Goal: Task Accomplishment & Management: Manage account settings

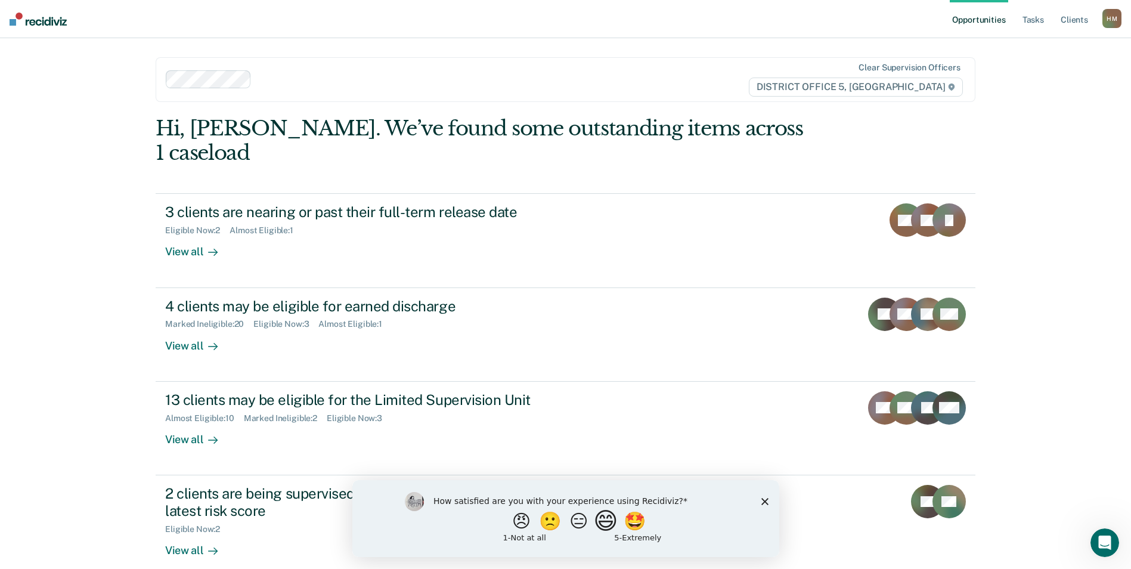
click at [615, 516] on button "😄" at bounding box center [607, 520] width 28 height 24
click at [768, 503] on div "What is the reason for the score that you gave?" at bounding box center [565, 521] width 427 height 72
click at [761, 508] on icon "Close survey" at bounding box center [764, 506] width 7 height 7
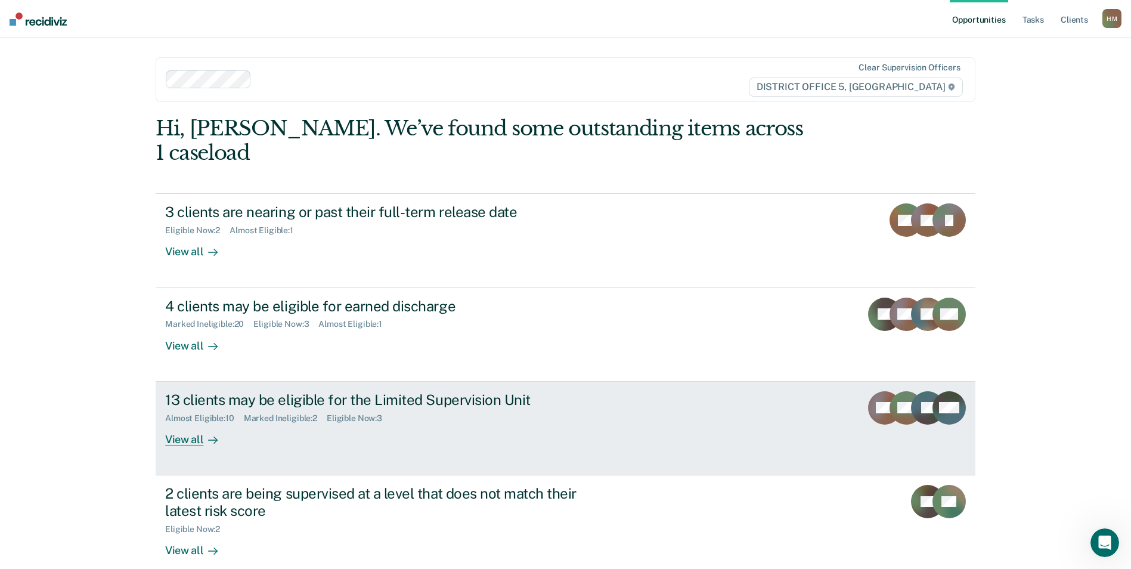
click at [327, 391] on div "13 clients may be eligible for the Limited Supervision Unit" at bounding box center [374, 399] width 418 height 17
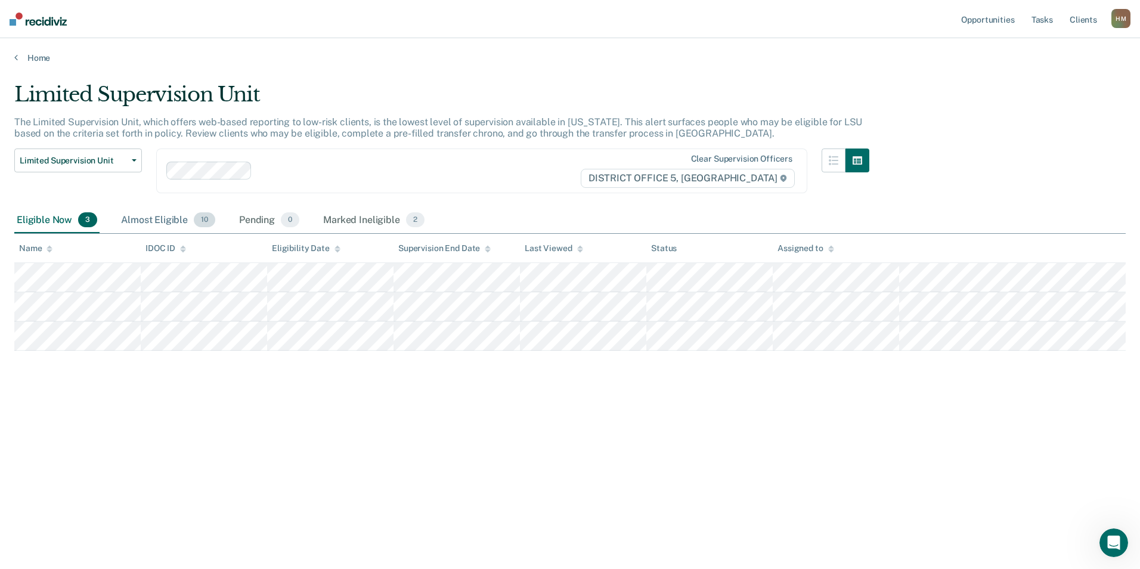
click at [163, 221] on div "Almost Eligible 10" at bounding box center [168, 220] width 99 height 26
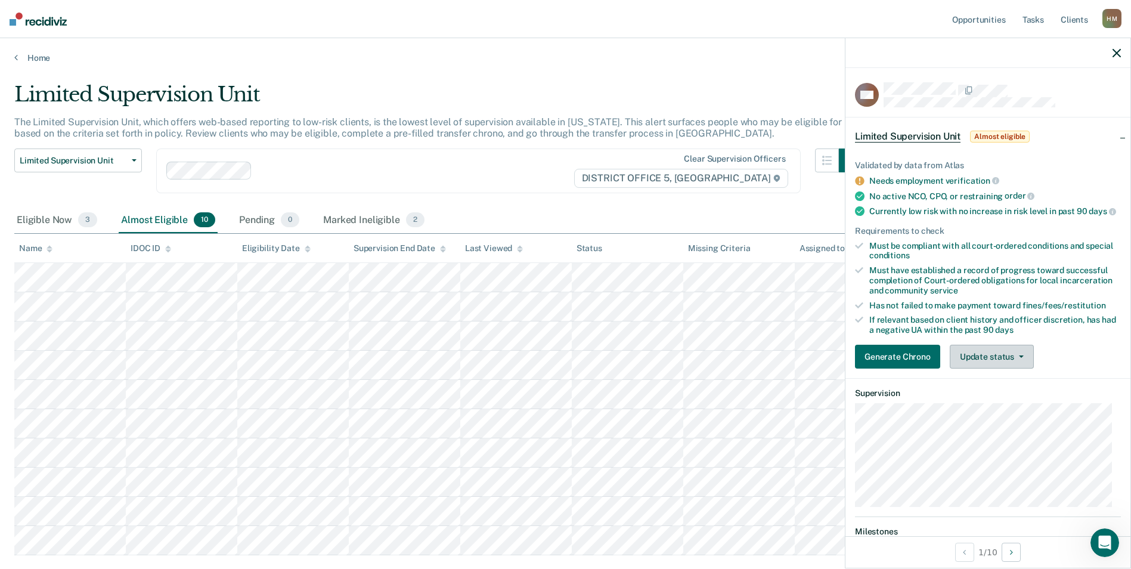
click at [998, 368] on button "Update status" at bounding box center [992, 357] width 84 height 24
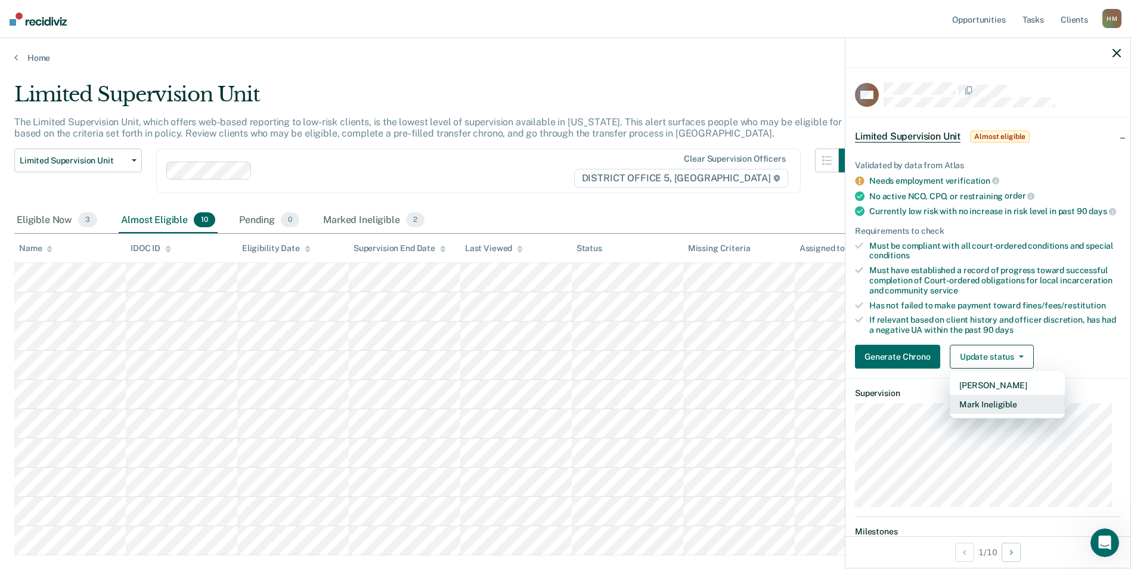
click at [997, 410] on button "Mark Ineligible" at bounding box center [1007, 404] width 115 height 19
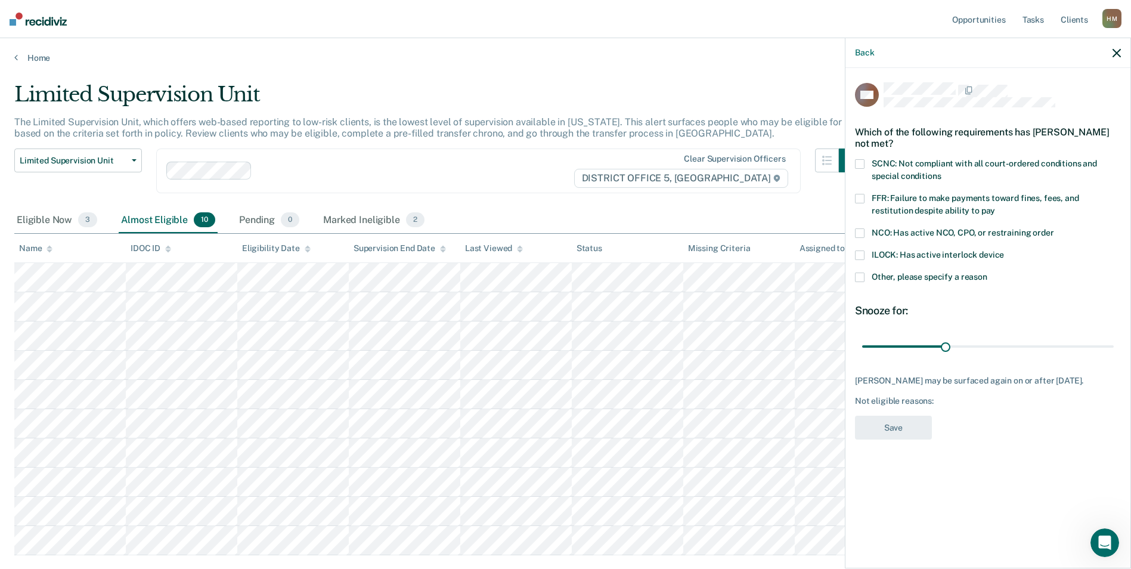
click at [863, 234] on span at bounding box center [860, 233] width 10 height 10
drag, startPoint x: 945, startPoint y: 346, endPoint x: 1109, endPoint y: 361, distance: 165.2
type input "90"
click at [1114, 355] on input "range" at bounding box center [988, 346] width 252 height 21
click at [894, 426] on button "Save" at bounding box center [893, 427] width 77 height 24
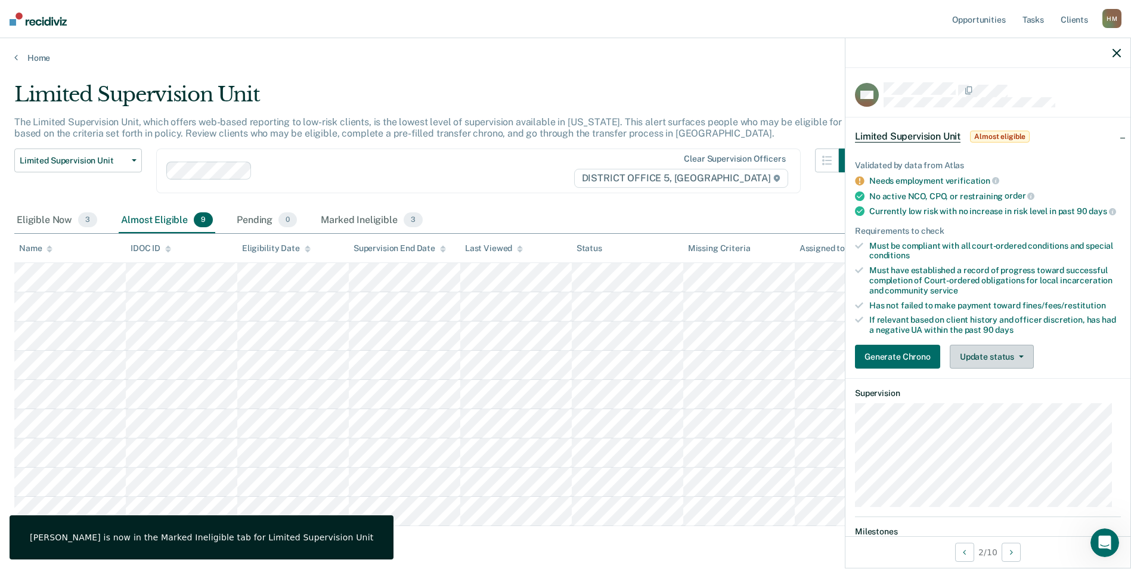
click at [964, 366] on button "Update status" at bounding box center [992, 357] width 84 height 24
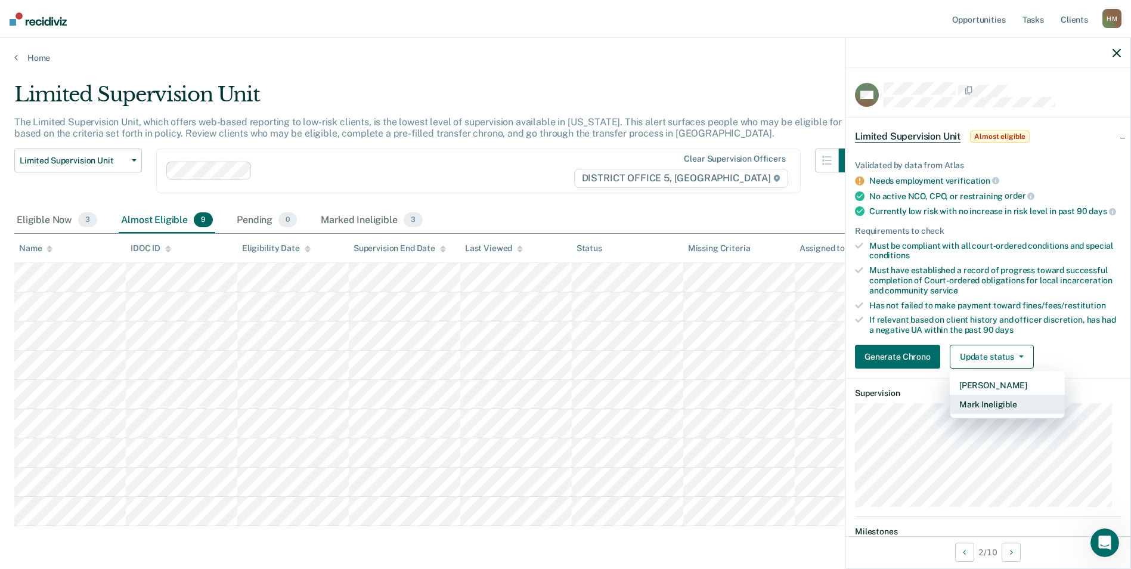
click at [1001, 410] on button "Mark Ineligible" at bounding box center [1007, 404] width 115 height 19
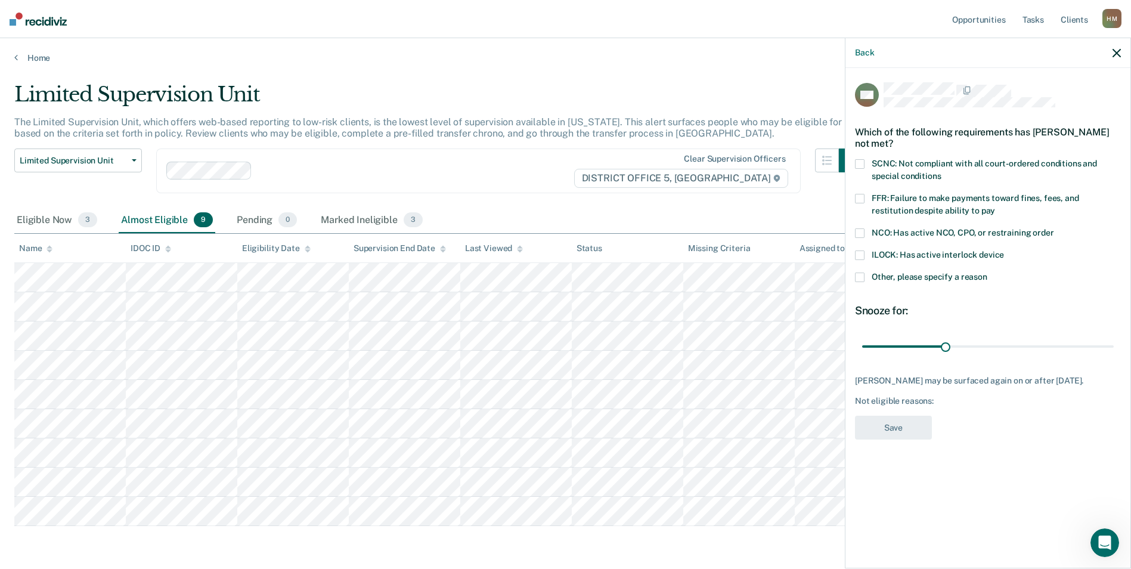
click at [860, 195] on span at bounding box center [860, 199] width 10 height 10
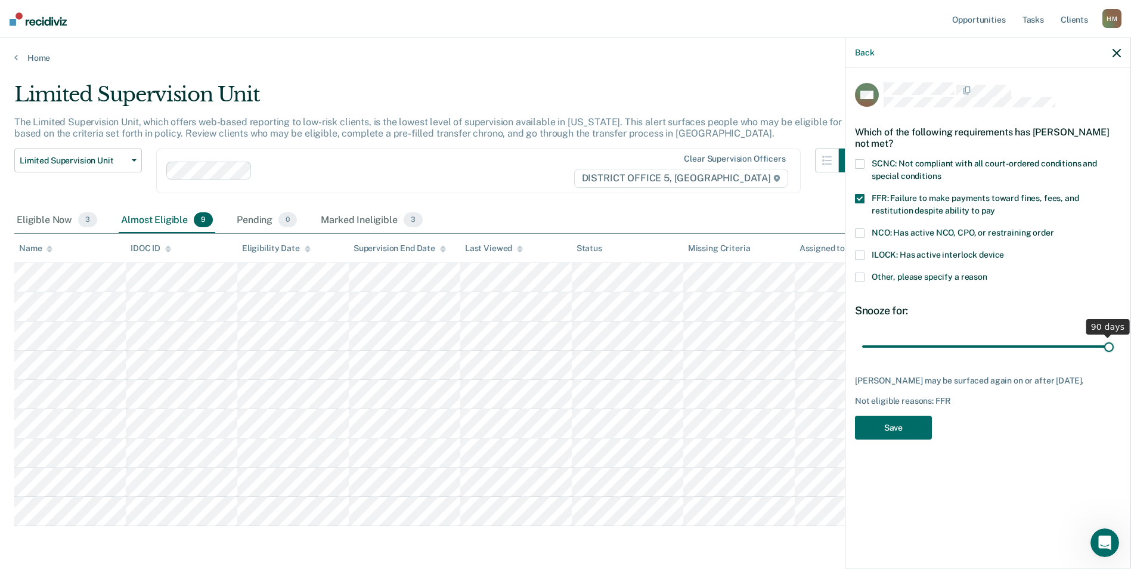
drag, startPoint x: 944, startPoint y: 344, endPoint x: 1142, endPoint y: 362, distance: 198.8
type input "90"
click at [1114, 356] on input "range" at bounding box center [988, 346] width 252 height 21
click at [906, 424] on button "Save" at bounding box center [893, 427] width 77 height 24
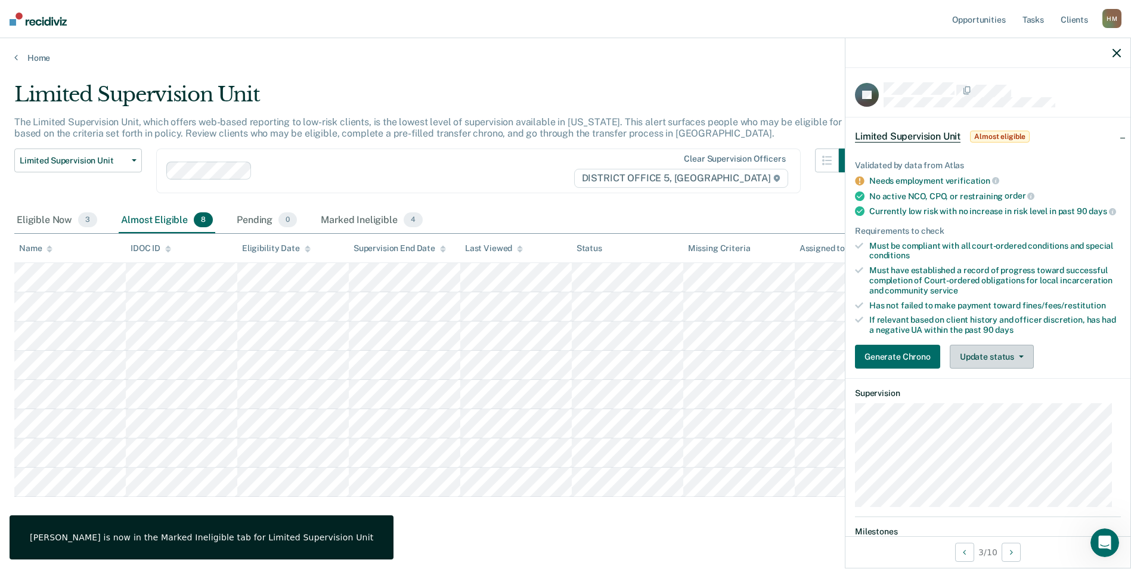
click at [969, 366] on button "Update status" at bounding box center [992, 357] width 84 height 24
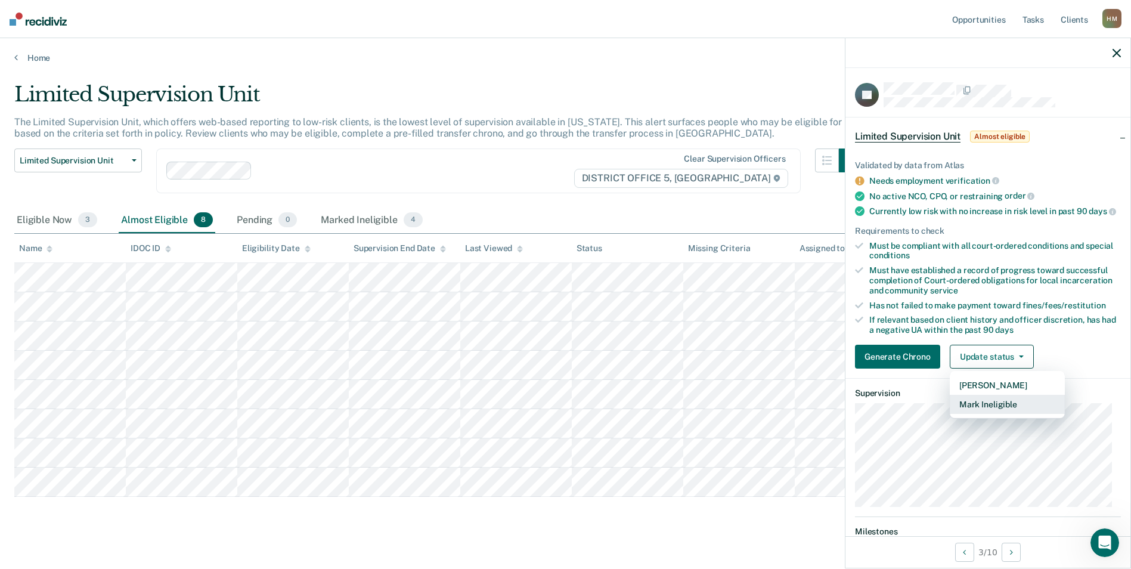
click at [996, 410] on button "Mark Ineligible" at bounding box center [1007, 404] width 115 height 19
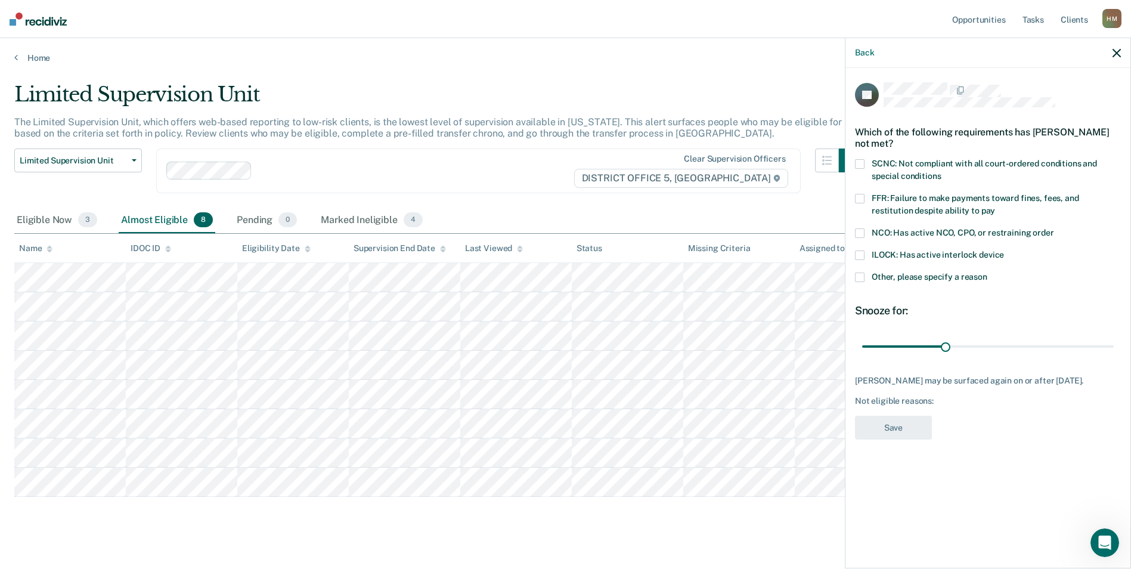
click at [862, 196] on span at bounding box center [860, 199] width 10 height 10
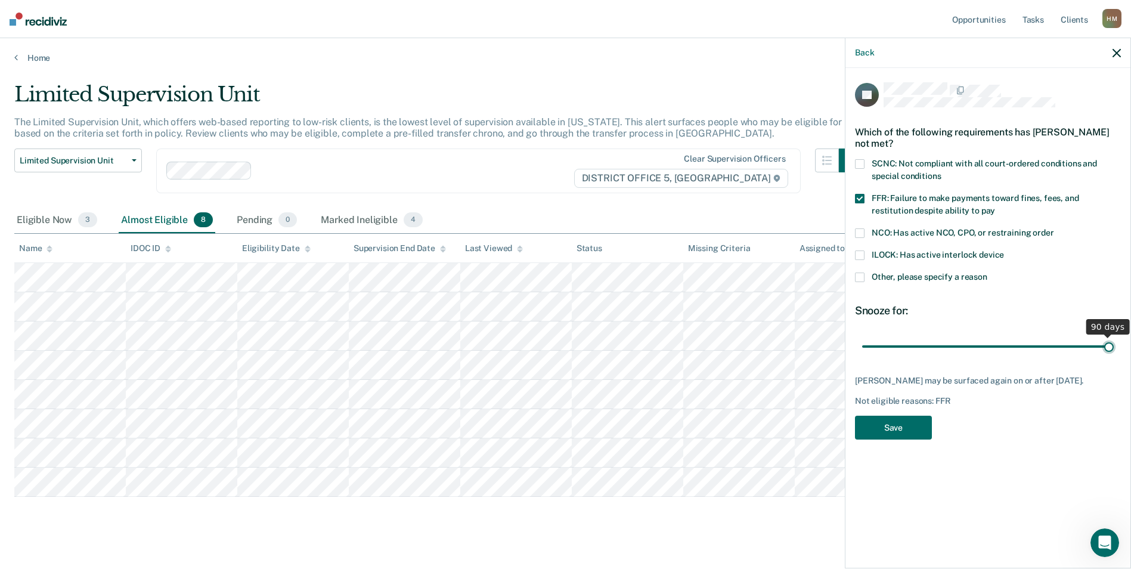
drag, startPoint x: 947, startPoint y: 345, endPoint x: 1133, endPoint y: 374, distance: 187.6
type input "90"
click at [1114, 356] on input "range" at bounding box center [988, 346] width 252 height 21
click at [900, 428] on button "Save" at bounding box center [893, 427] width 77 height 24
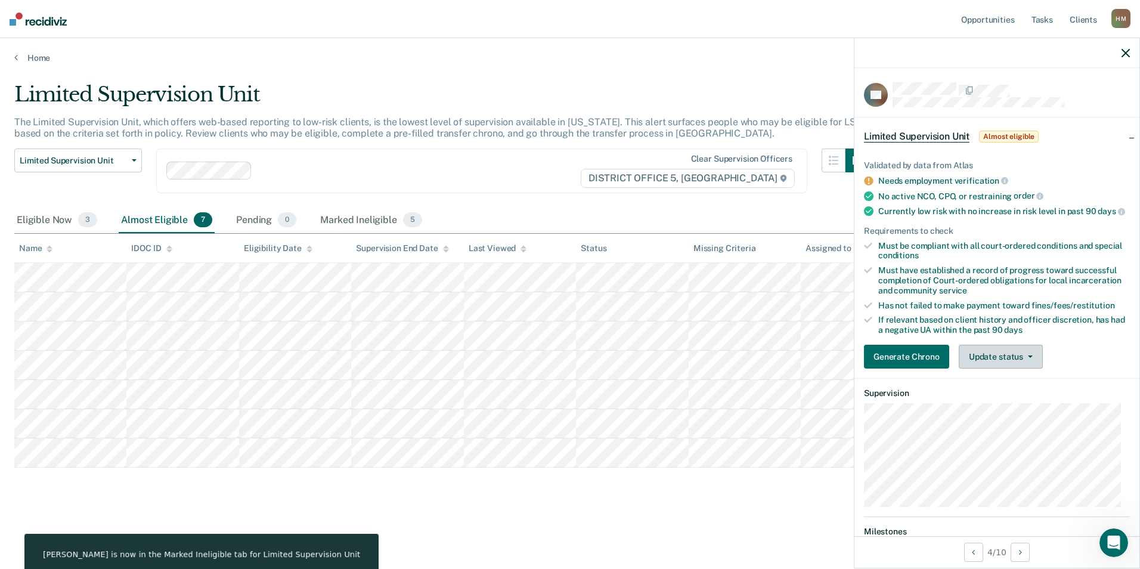
click at [981, 363] on button "Update status" at bounding box center [1001, 357] width 84 height 24
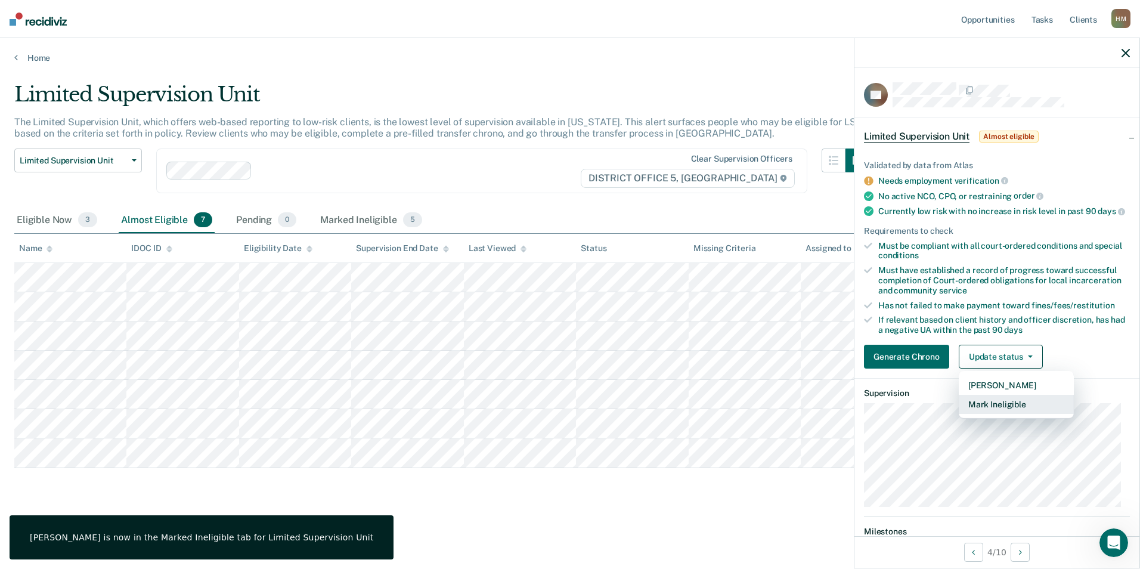
click at [1000, 409] on button "Mark Ineligible" at bounding box center [1016, 404] width 115 height 19
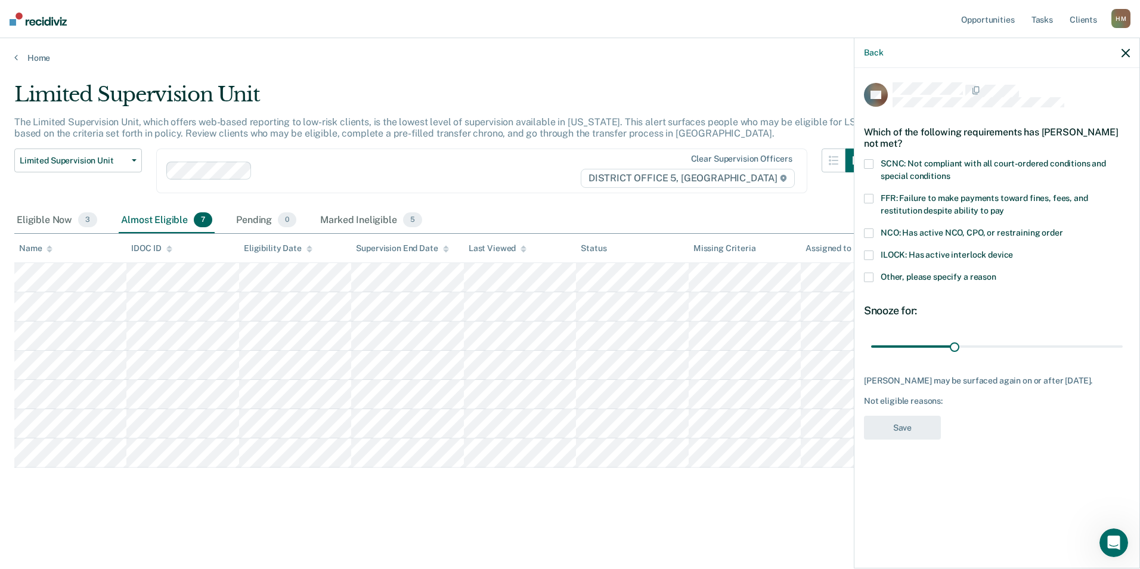
click at [867, 275] on span at bounding box center [869, 277] width 10 height 10
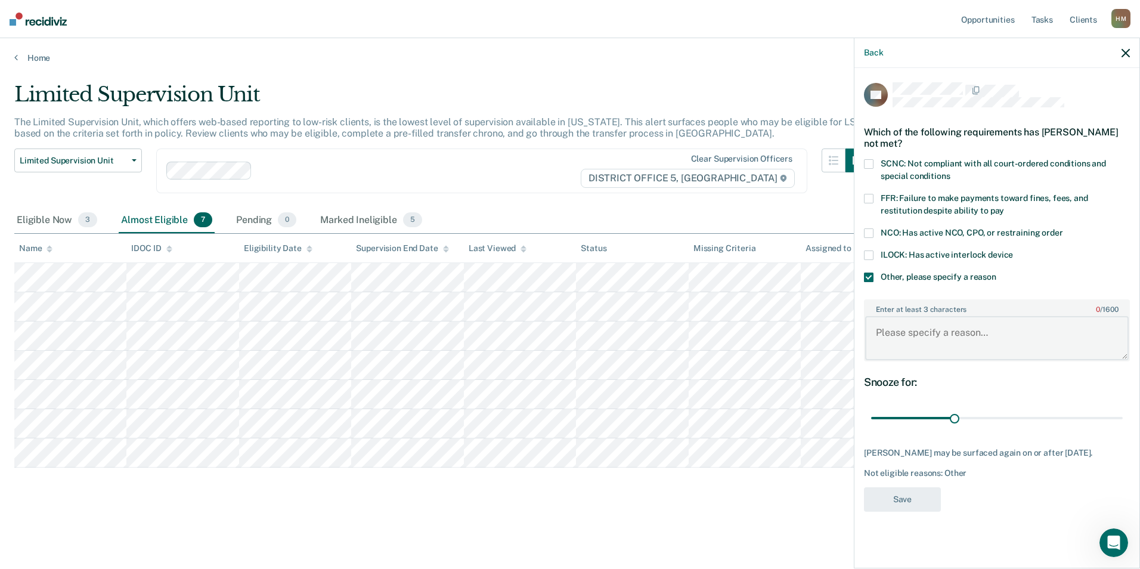
click at [944, 337] on textarea "Enter at least 3 characters 0 / 1600" at bounding box center [996, 338] width 263 height 44
click at [871, 200] on span at bounding box center [869, 199] width 10 height 10
click at [869, 277] on span at bounding box center [869, 277] width 10 height 10
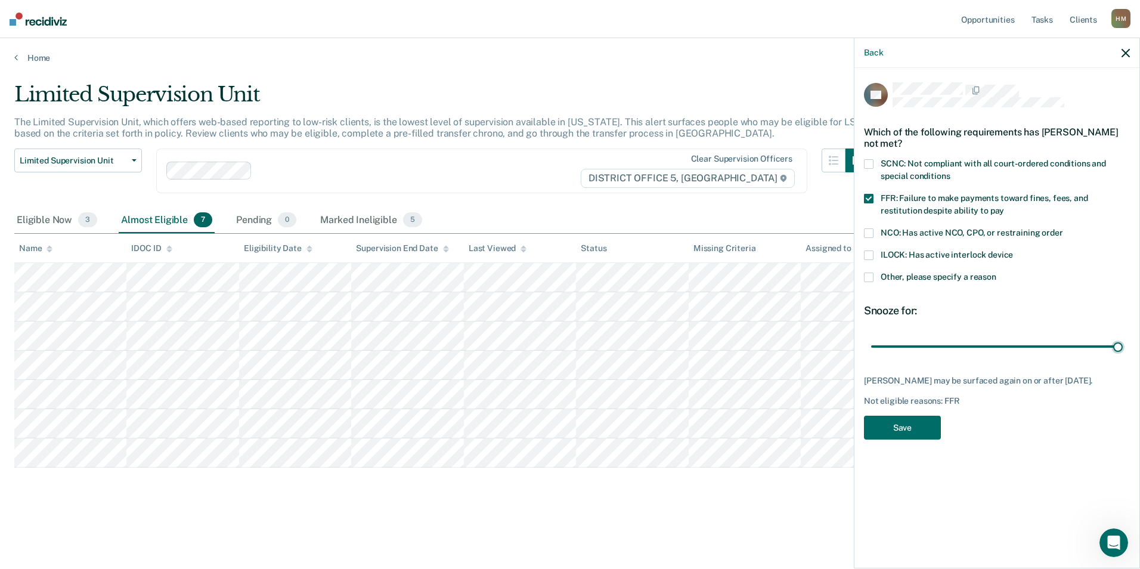
drag, startPoint x: 956, startPoint y: 345, endPoint x: 1137, endPoint y: 355, distance: 181.5
type input "90"
click at [1122, 354] on input "range" at bounding box center [997, 346] width 252 height 21
click at [901, 432] on button "Save" at bounding box center [902, 427] width 77 height 24
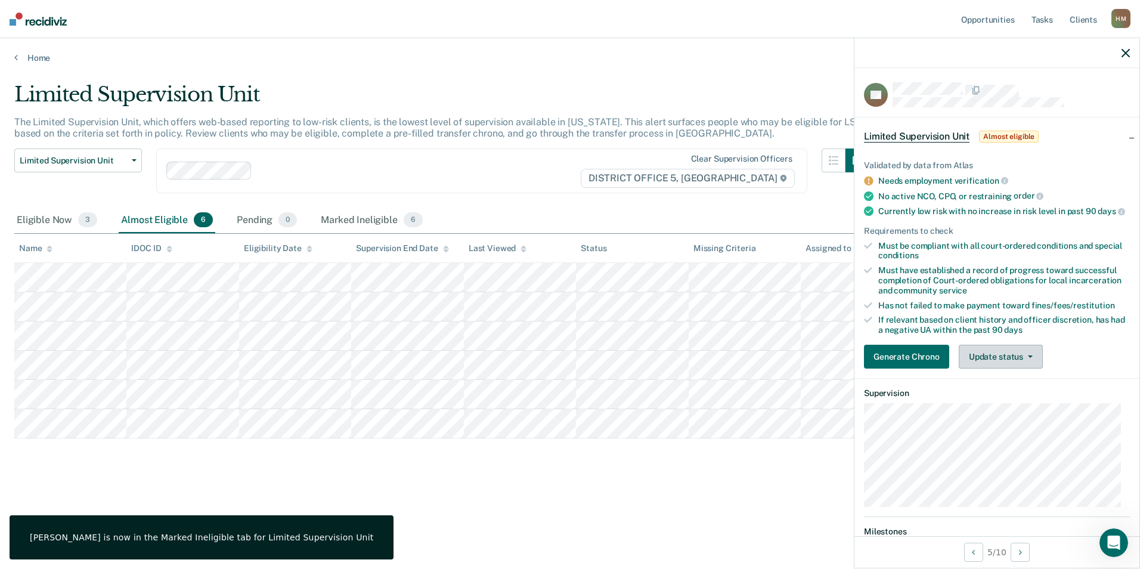
click at [1012, 367] on button "Update status" at bounding box center [1001, 357] width 84 height 24
click at [1000, 409] on button "Mark Ineligible" at bounding box center [1016, 404] width 115 height 19
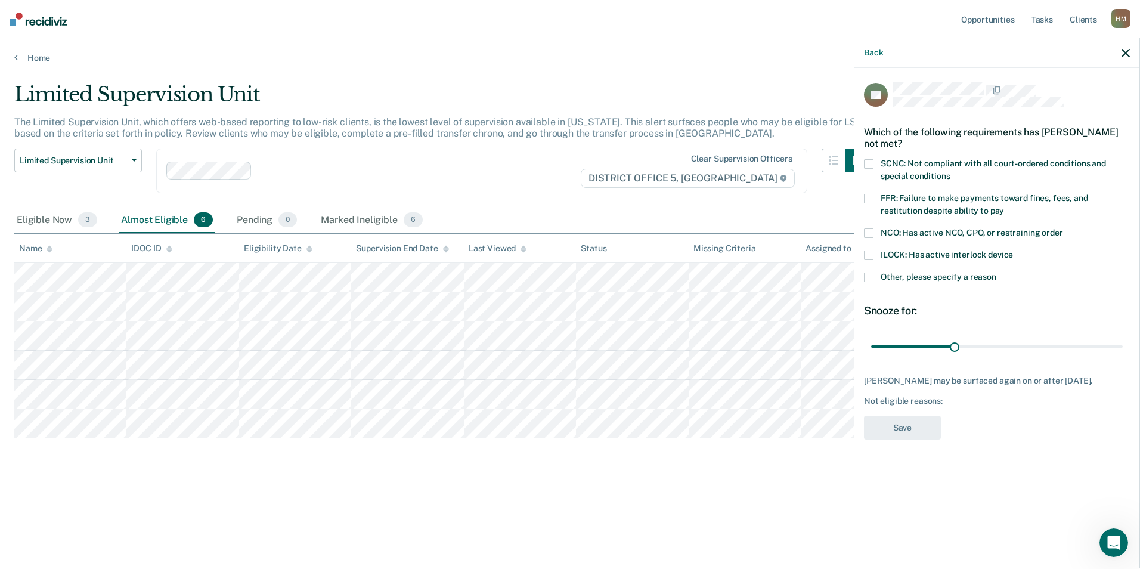
click at [871, 196] on span at bounding box center [869, 199] width 10 height 10
drag, startPoint x: 953, startPoint y: 346, endPoint x: 1139, endPoint y: 377, distance: 188.5
type input "90"
click at [1122, 356] on input "range" at bounding box center [997, 346] width 252 height 21
click at [898, 437] on button "Save" at bounding box center [902, 427] width 77 height 24
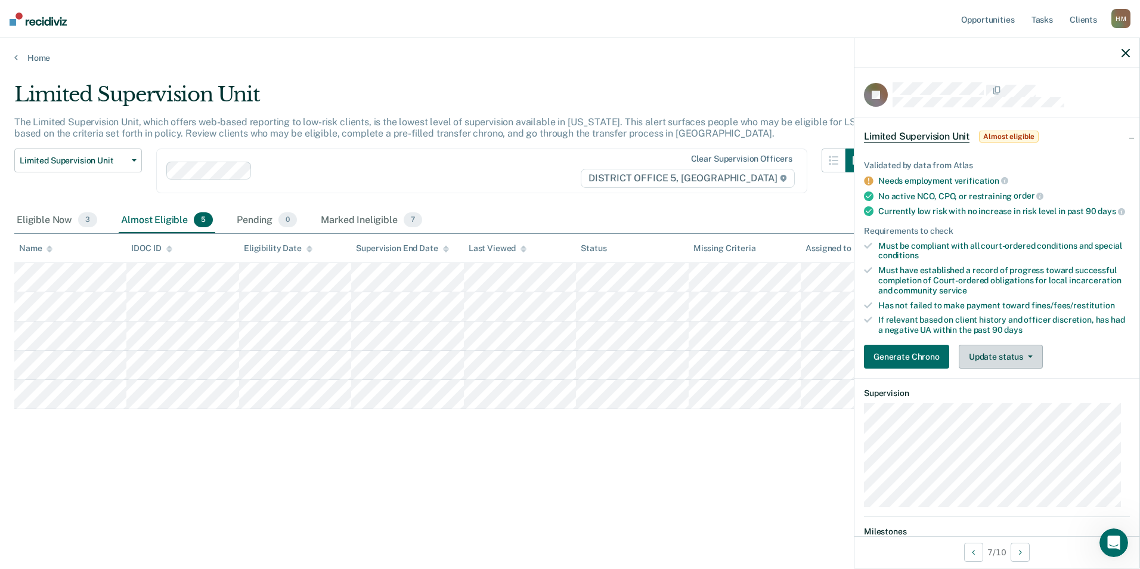
click at [1028, 358] on button "Update status" at bounding box center [1001, 357] width 84 height 24
click at [1012, 414] on button "Mark Ineligible" at bounding box center [1016, 404] width 115 height 19
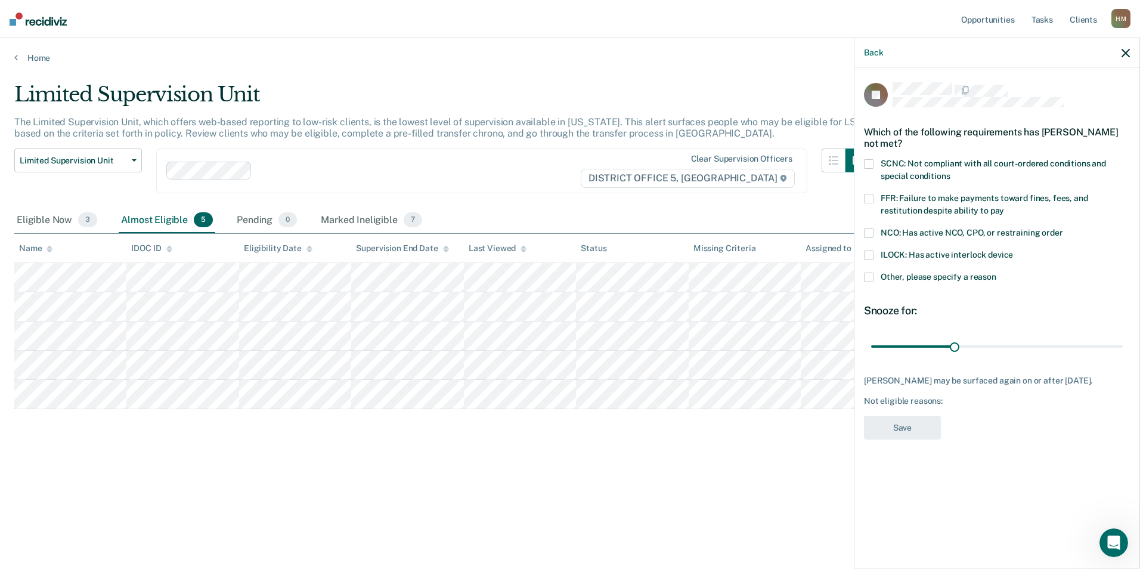
click at [870, 199] on span at bounding box center [869, 199] width 10 height 10
drag, startPoint x: 954, startPoint y: 338, endPoint x: 972, endPoint y: 351, distance: 21.8
click at [972, 351] on input "range" at bounding box center [997, 346] width 252 height 21
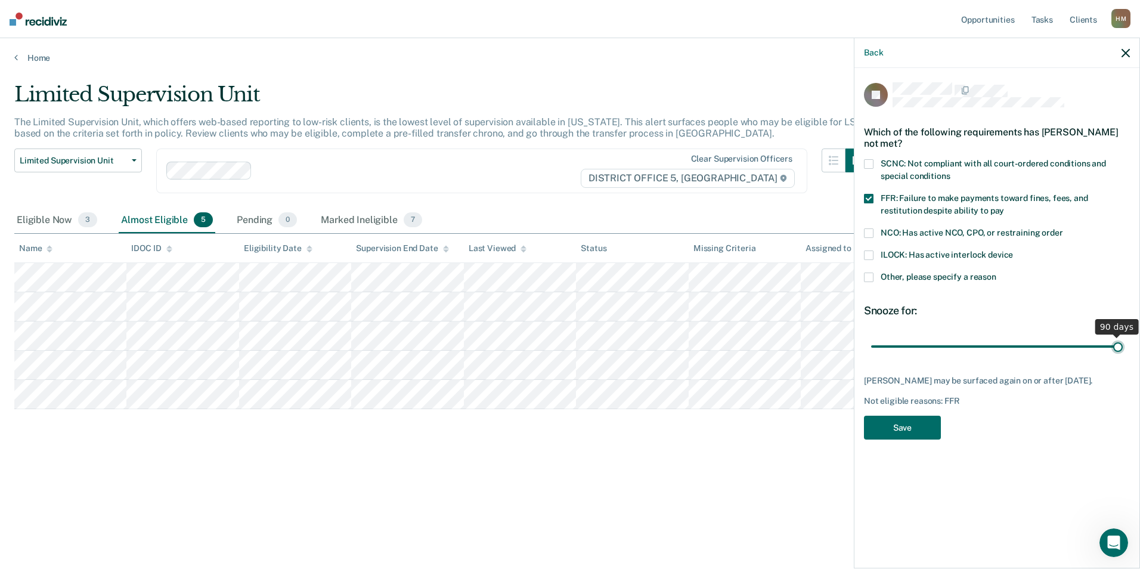
drag, startPoint x: 967, startPoint y: 348, endPoint x: 1142, endPoint y: 352, distance: 174.1
type input "90"
click at [1122, 352] on input "range" at bounding box center [997, 346] width 252 height 21
click at [913, 422] on button "Save" at bounding box center [902, 427] width 77 height 24
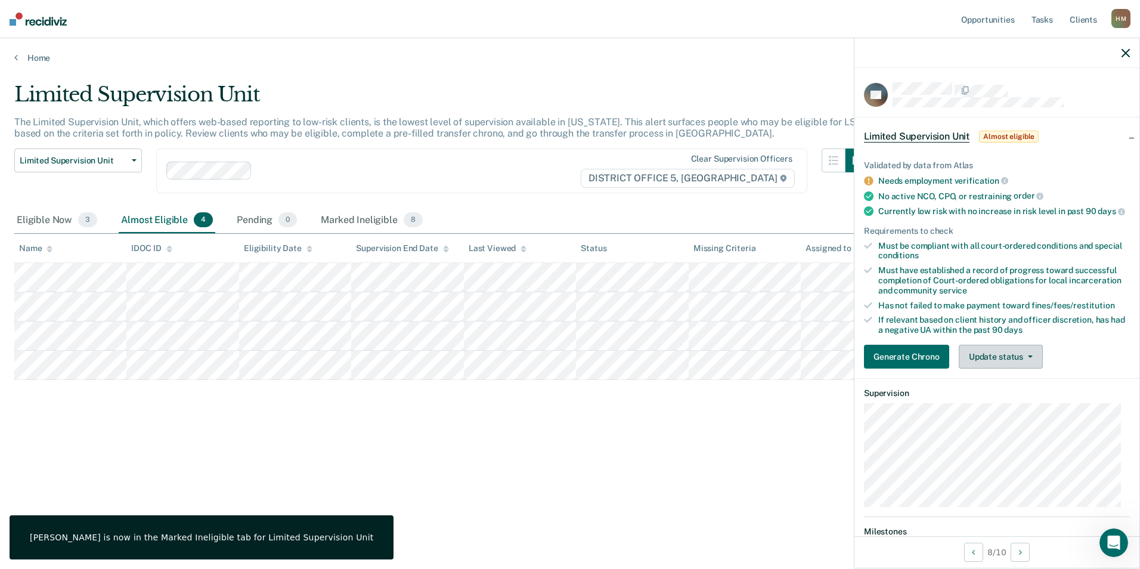
click at [992, 366] on button "Update status" at bounding box center [1001, 357] width 84 height 24
click at [1007, 413] on button "Mark Ineligible" at bounding box center [1016, 404] width 115 height 19
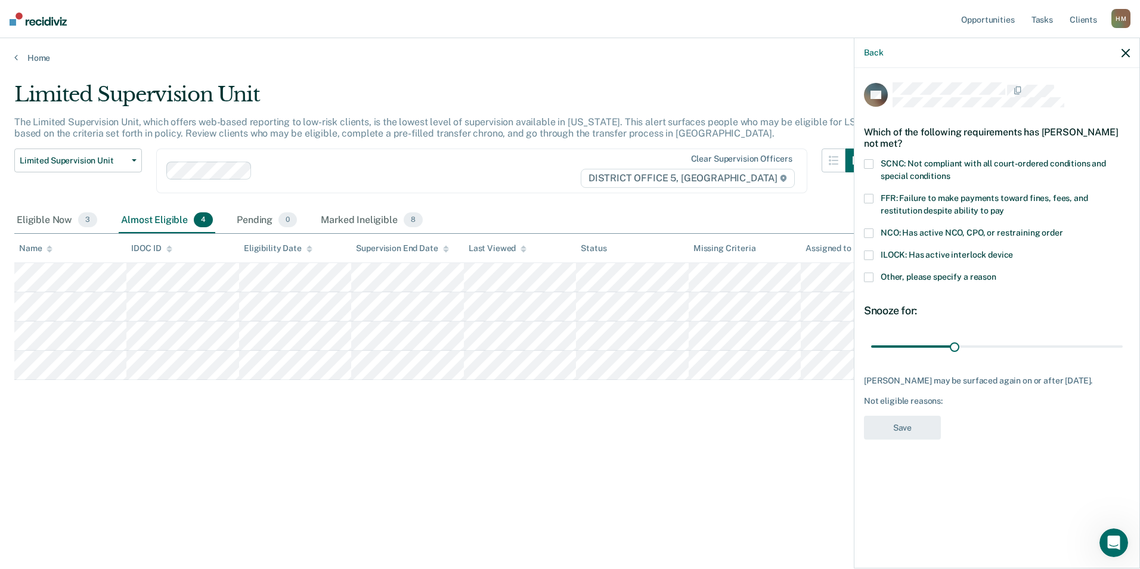
click at [879, 278] on label "Other, please specify a reason" at bounding box center [997, 278] width 266 height 13
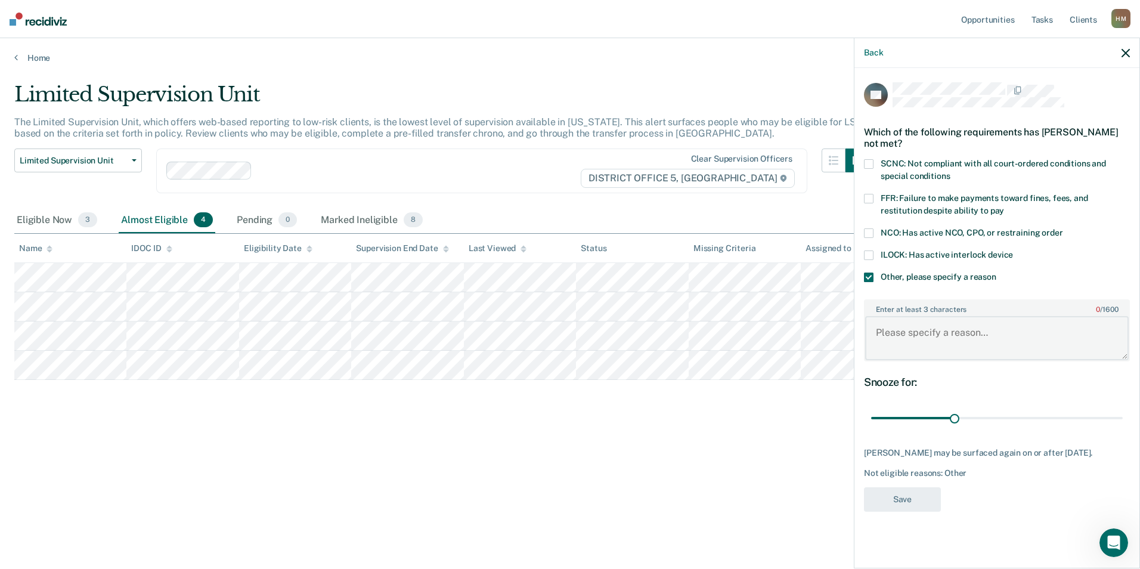
click at [953, 341] on textarea "Enter at least 3 characters 0 / 1600" at bounding box center [996, 338] width 263 height 44
type textarea "Charge not accepted to LSU"
drag, startPoint x: 954, startPoint y: 415, endPoint x: 1139, endPoint y: 430, distance: 185.4
type input "90"
click at [1122, 429] on input "range" at bounding box center [997, 418] width 252 height 21
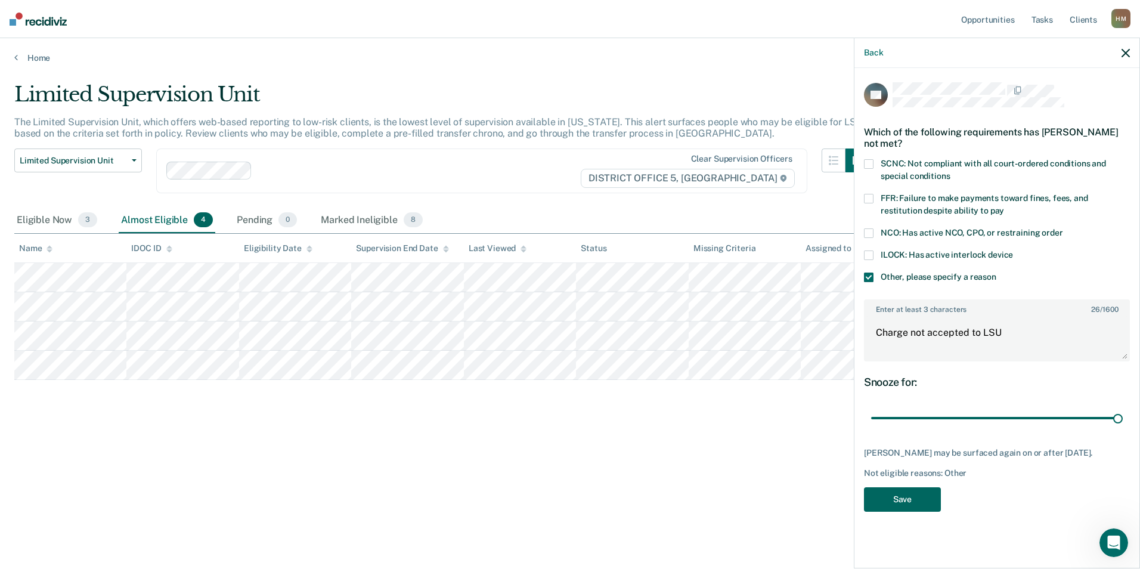
click at [902, 507] on button "Save" at bounding box center [902, 499] width 77 height 24
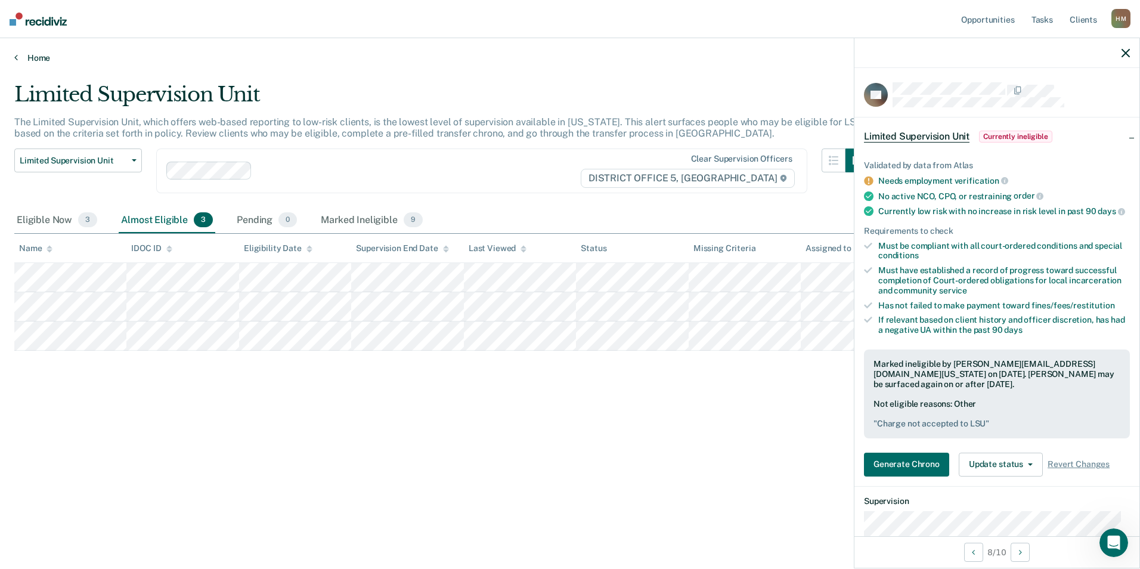
click at [25, 52] on link "Home" at bounding box center [569, 57] width 1111 height 11
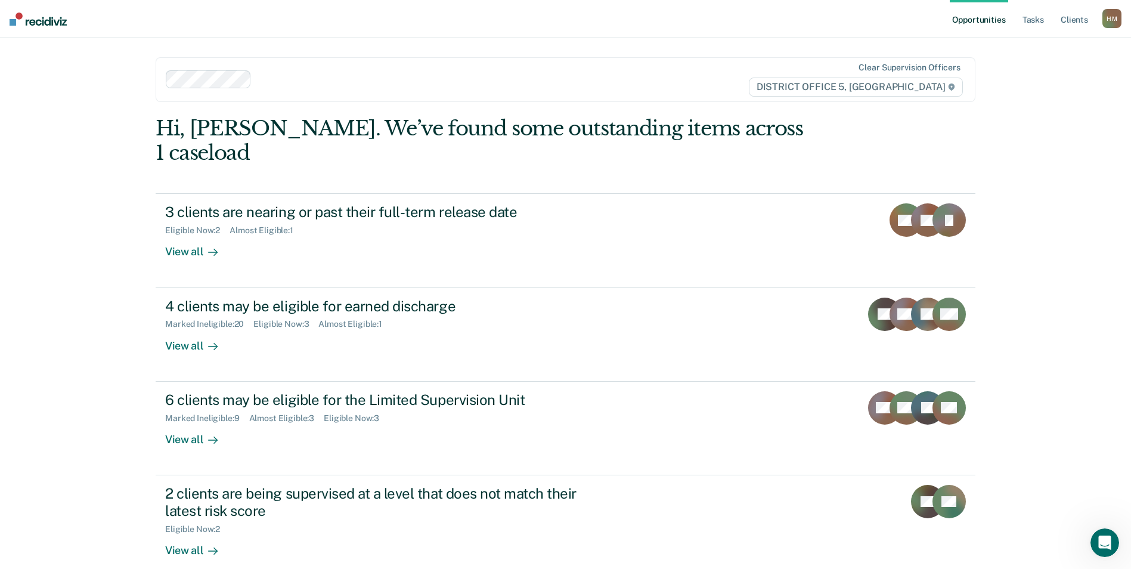
scroll to position [134, 0]
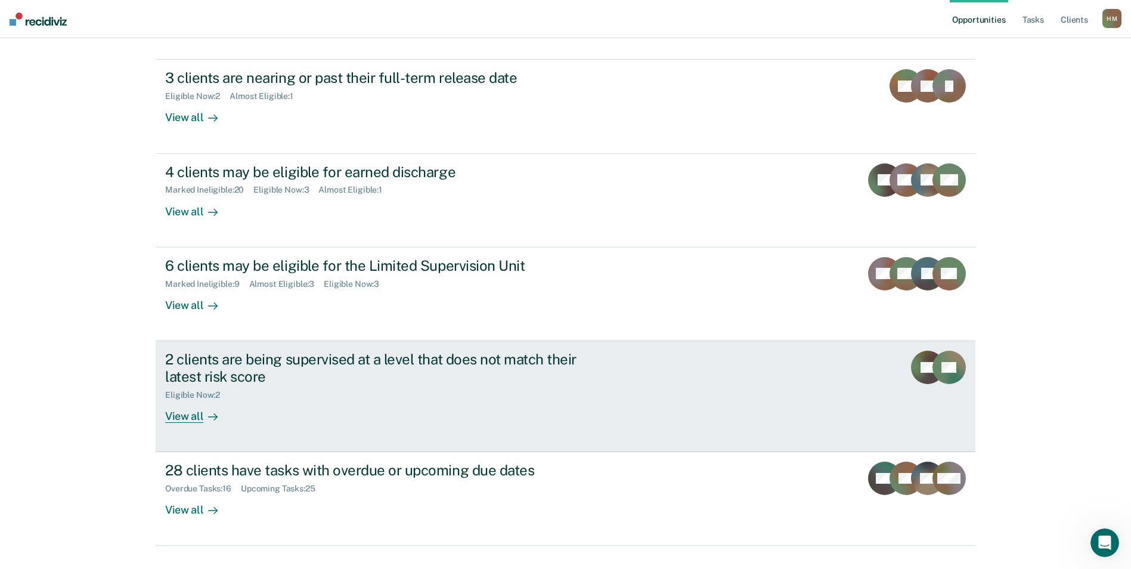
click at [393, 385] on div "Eligible Now : 2" at bounding box center [374, 392] width 418 height 15
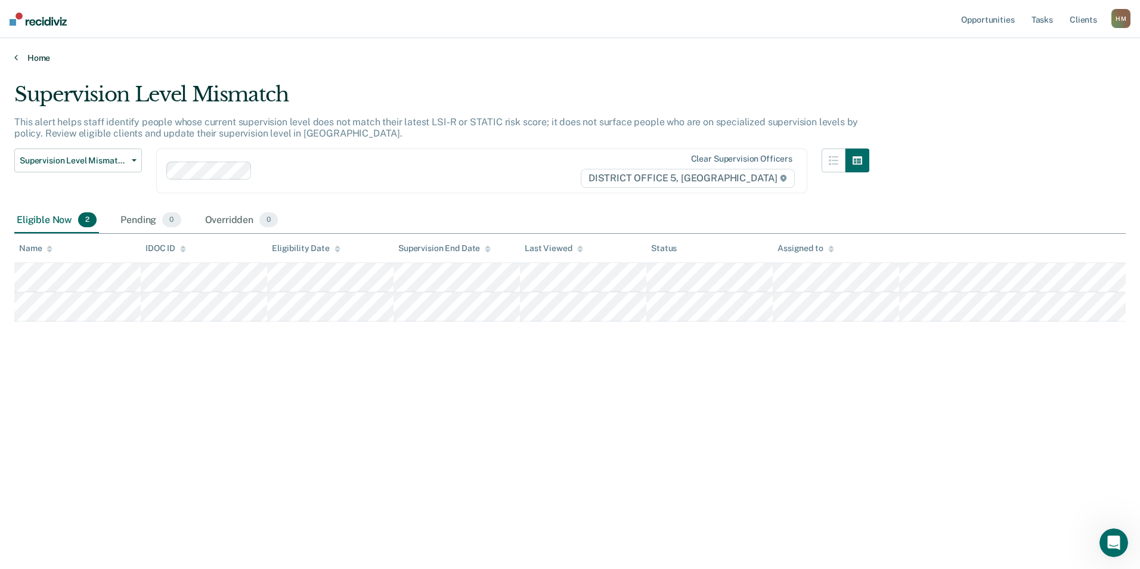
click at [23, 54] on link "Home" at bounding box center [569, 57] width 1111 height 11
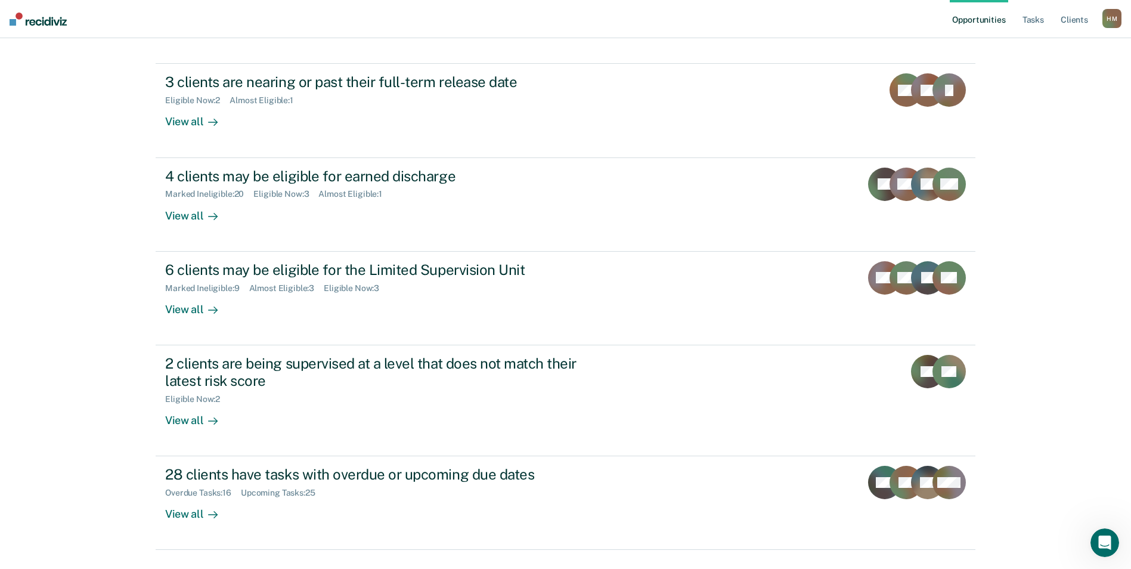
scroll to position [134, 0]
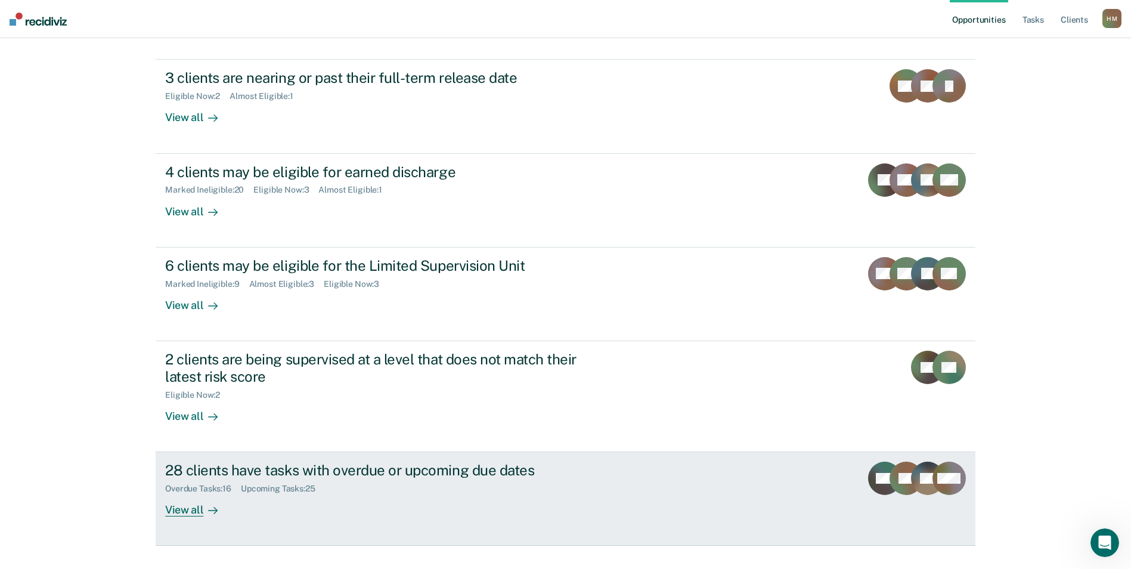
click at [197, 494] on div "View all" at bounding box center [198, 505] width 67 height 23
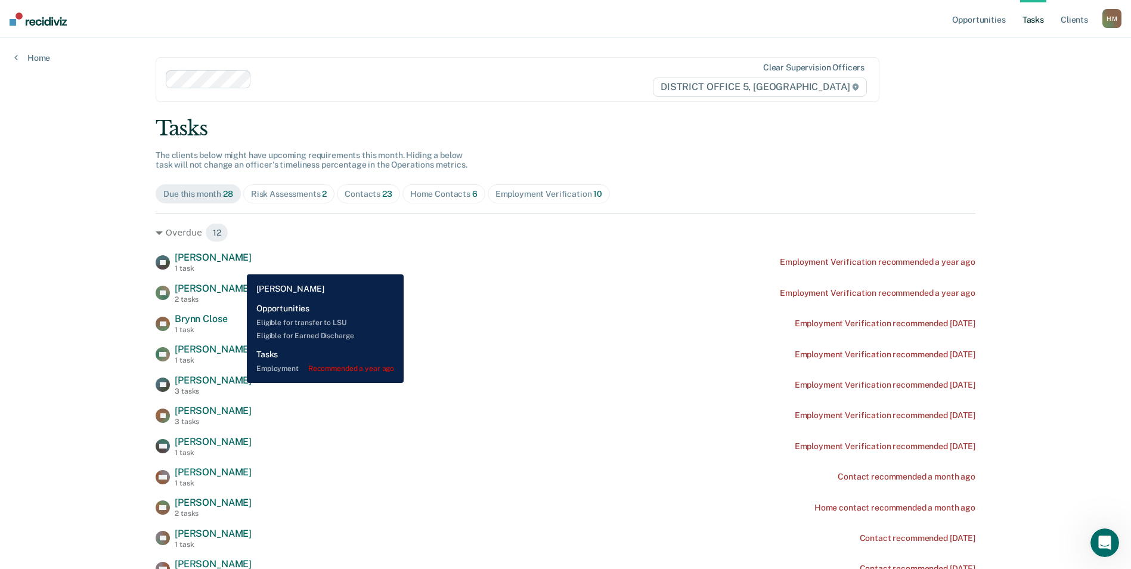
click at [238, 265] on div "PL [PERSON_NAME] 1 task Employment Verification recommended a year ago" at bounding box center [566, 262] width 820 height 21
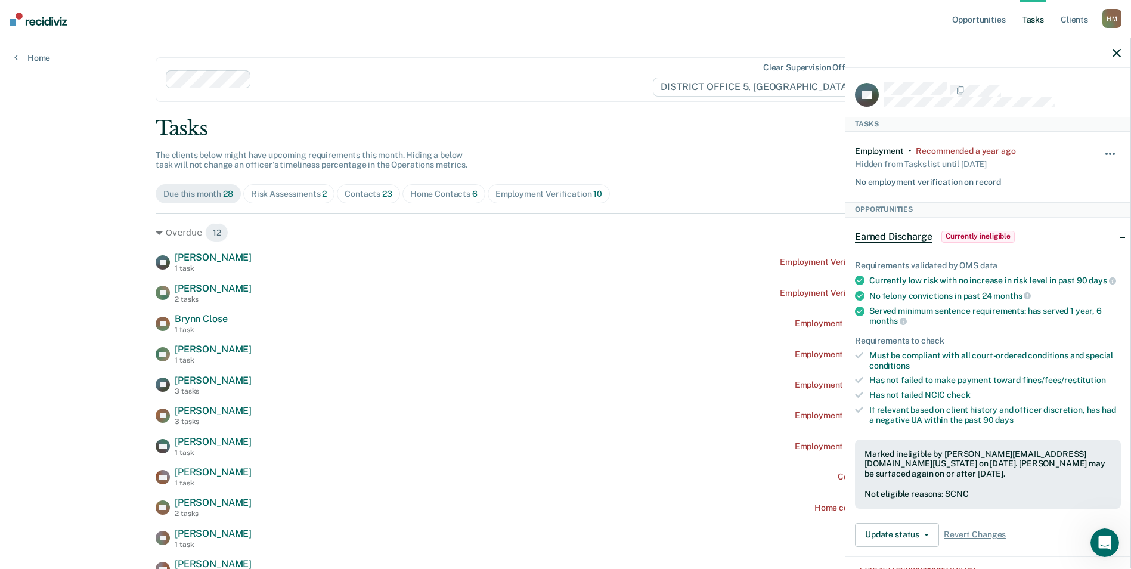
click at [1100, 156] on button "button" at bounding box center [1110, 159] width 20 height 19
click at [1059, 245] on button "90 days" at bounding box center [1078, 248] width 86 height 19
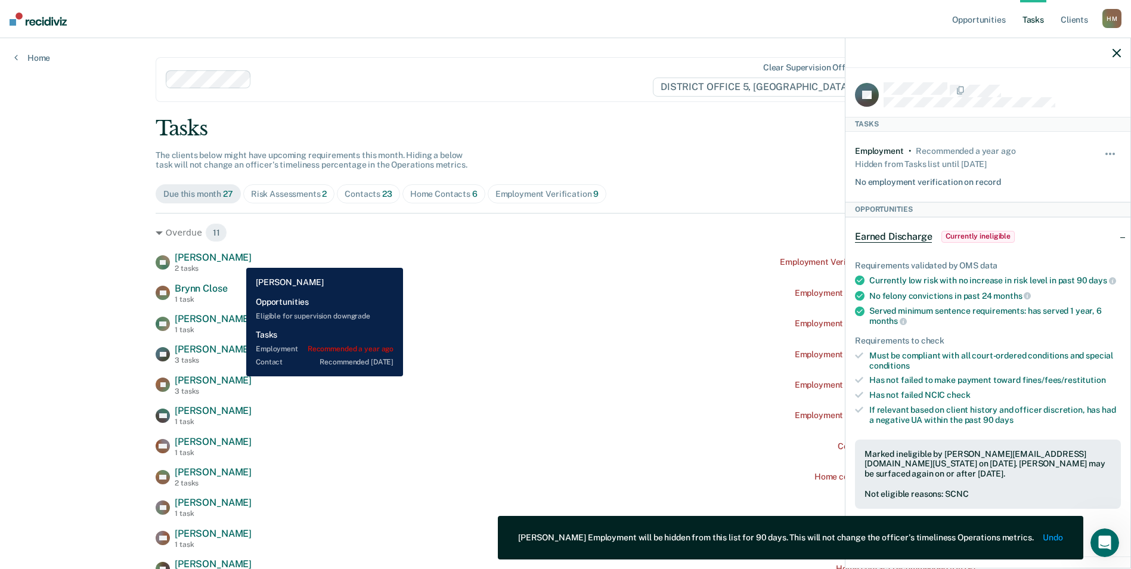
click at [237, 259] on span "[PERSON_NAME]" at bounding box center [213, 257] width 77 height 11
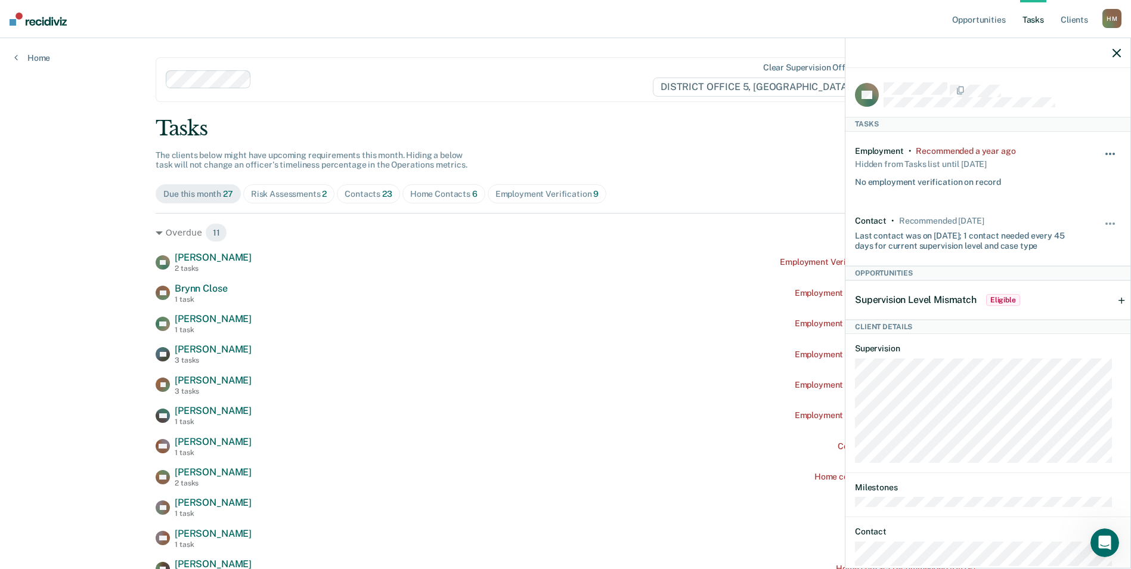
click at [1101, 150] on button "button" at bounding box center [1110, 159] width 20 height 19
click at [1056, 247] on button "90 days" at bounding box center [1078, 248] width 86 height 19
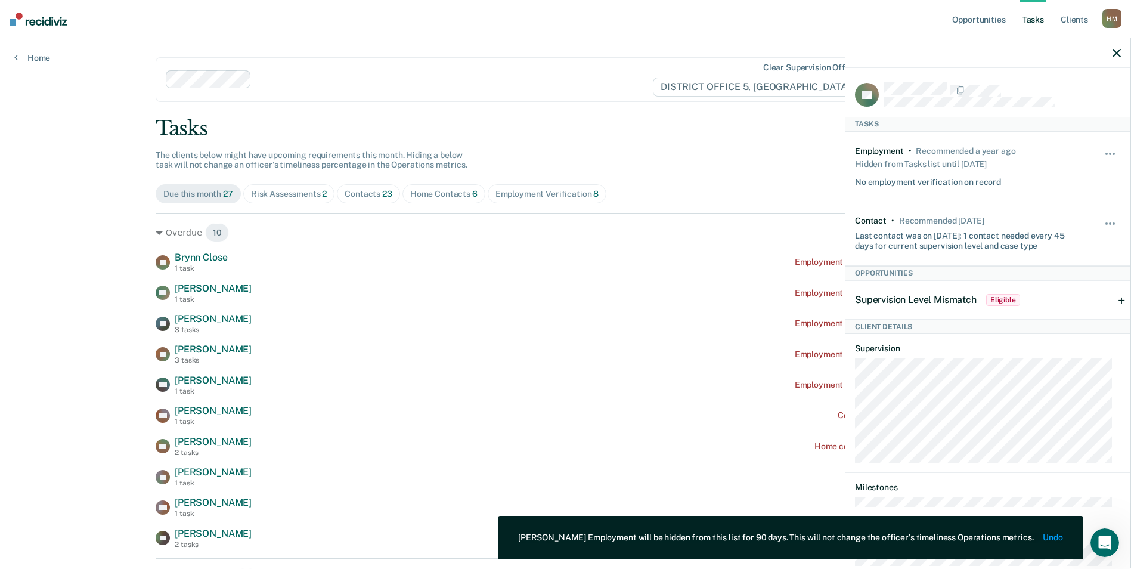
click at [1119, 53] on icon "button" at bounding box center [1116, 53] width 8 height 8
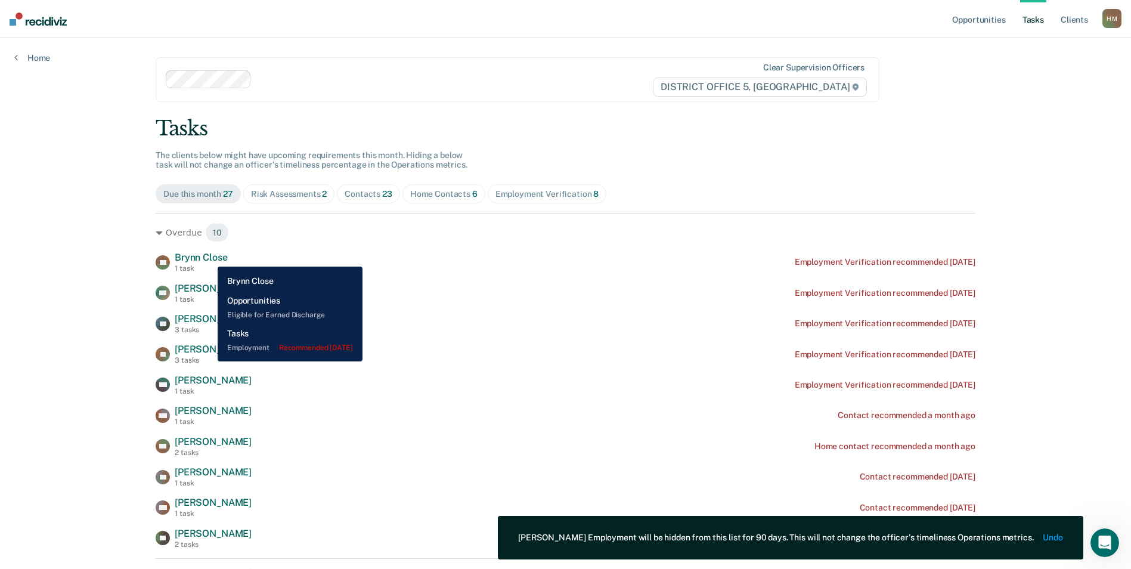
click at [209, 258] on span "Brynn Close" at bounding box center [201, 257] width 52 height 11
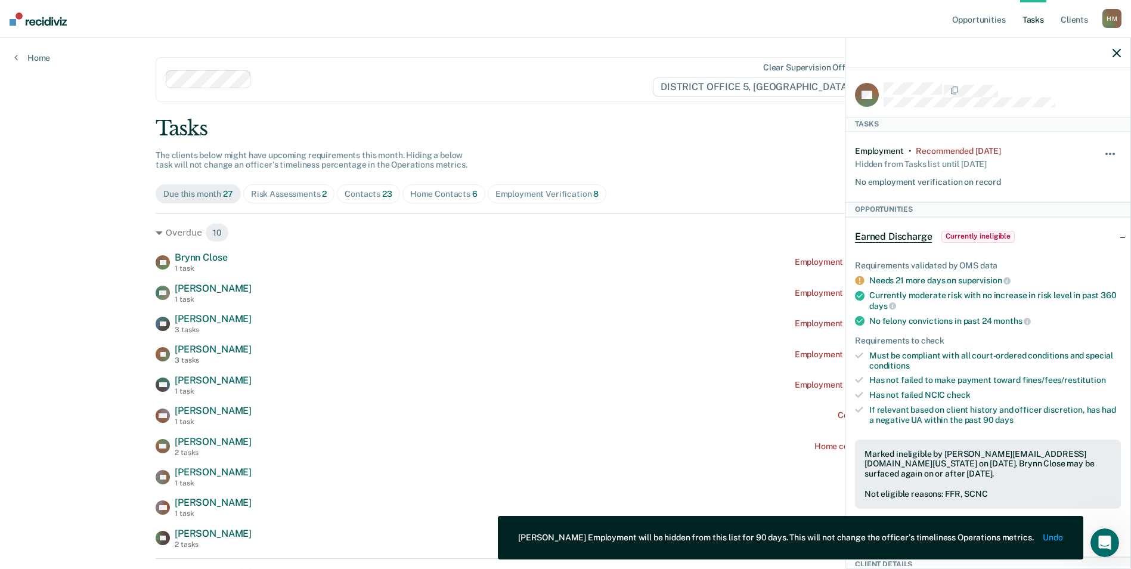
click at [1105, 153] on span "button" at bounding box center [1106, 154] width 2 height 2
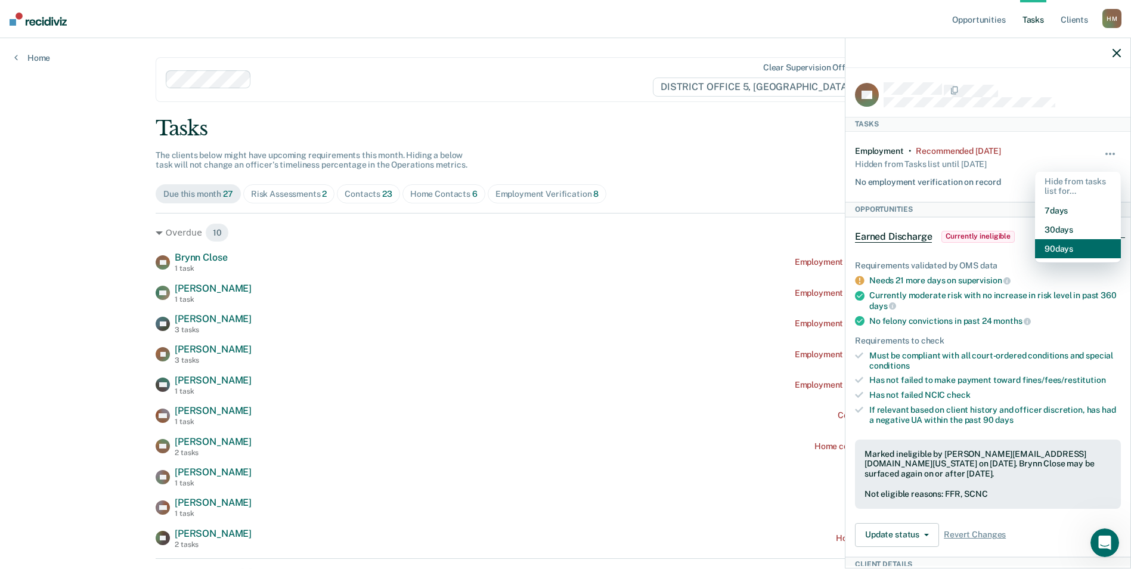
click at [1057, 246] on button "90 days" at bounding box center [1078, 248] width 86 height 19
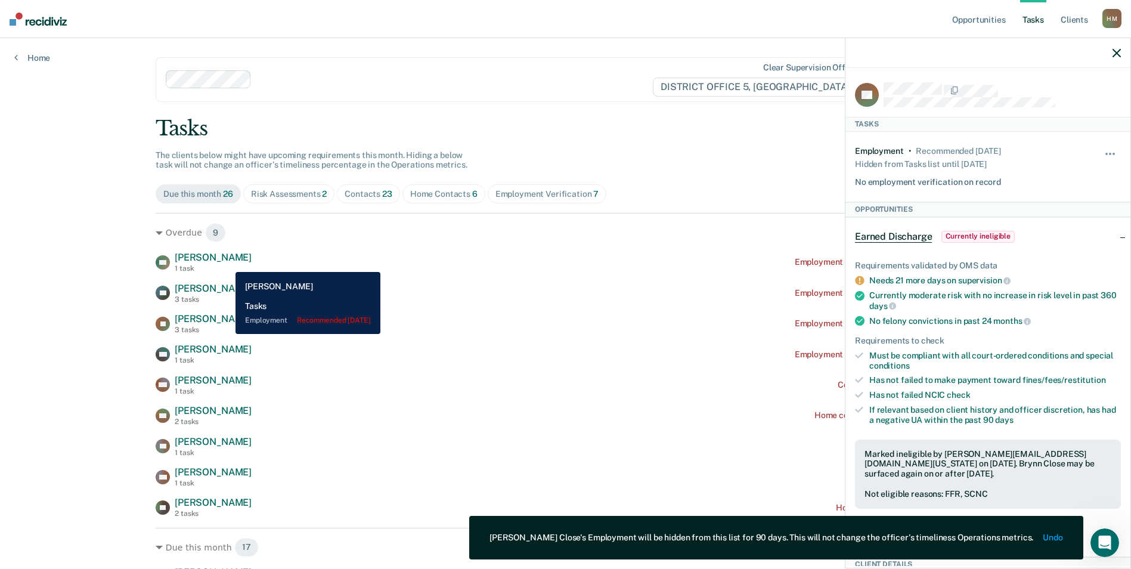
click at [227, 263] on span "[PERSON_NAME]" at bounding box center [213, 257] width 77 height 11
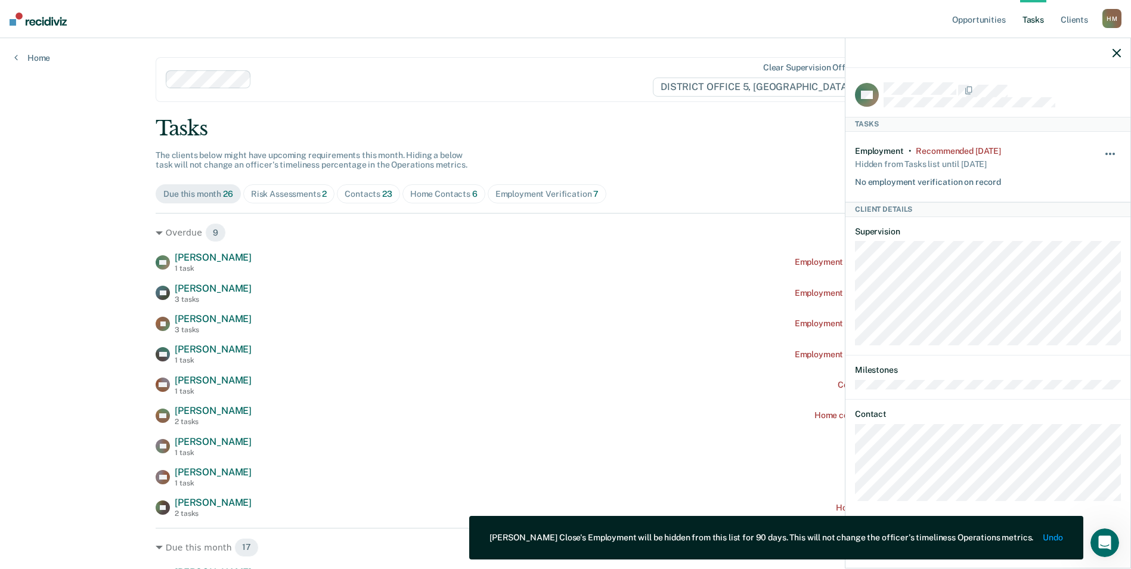
click at [1112, 153] on button "button" at bounding box center [1110, 159] width 20 height 19
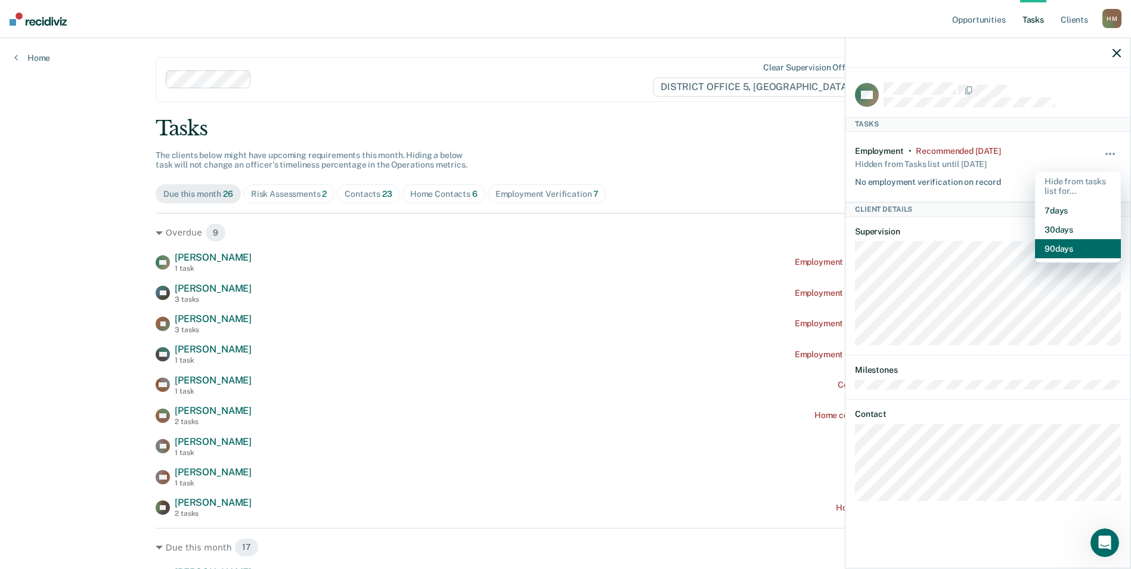
click at [1067, 245] on button "90 days" at bounding box center [1078, 248] width 86 height 19
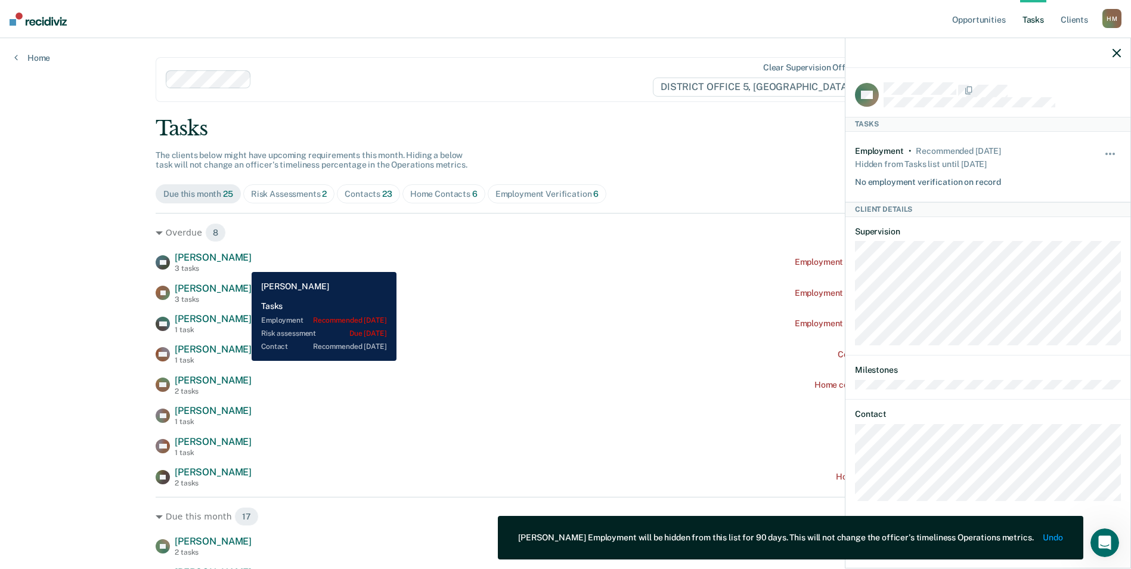
click at [243, 263] on div "DP [PERSON_NAME] 3 tasks Employment Verification recommended [DATE]" at bounding box center [566, 262] width 820 height 21
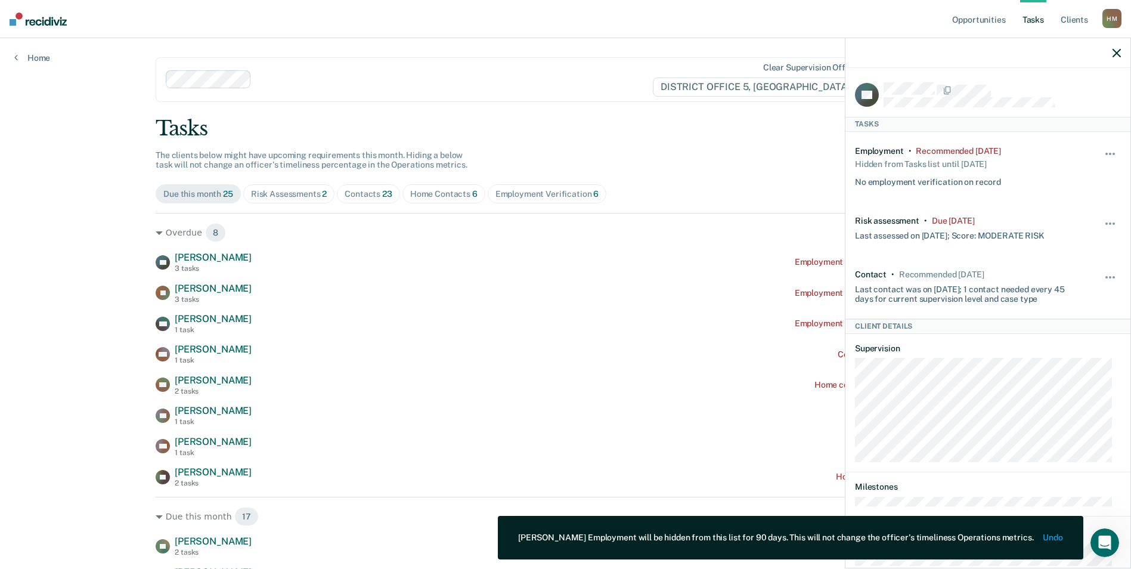
click at [1102, 146] on div "Hide from tasks list for... 7 days 30 days 90 days" at bounding box center [1110, 167] width 20 height 42
click at [1103, 154] on button "button" at bounding box center [1110, 159] width 20 height 19
click at [1056, 245] on button "90 days" at bounding box center [1078, 248] width 86 height 19
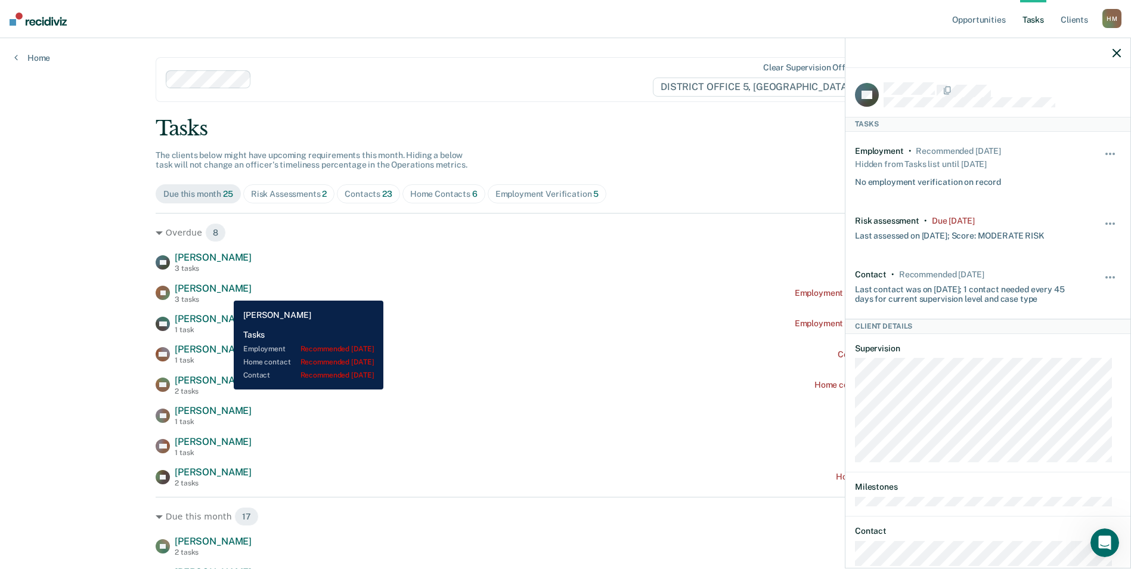
click at [225, 291] on div "[PERSON_NAME] [PERSON_NAME] 3 tasks Employment Verification recommended [DATE]" at bounding box center [566, 293] width 820 height 21
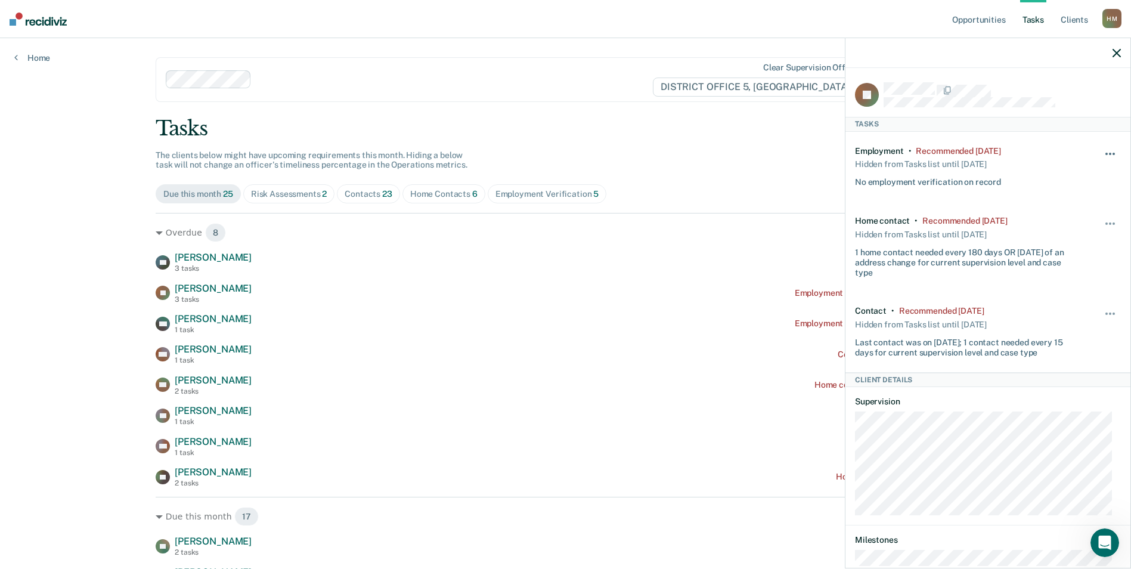
click at [1102, 150] on button "button" at bounding box center [1110, 159] width 20 height 19
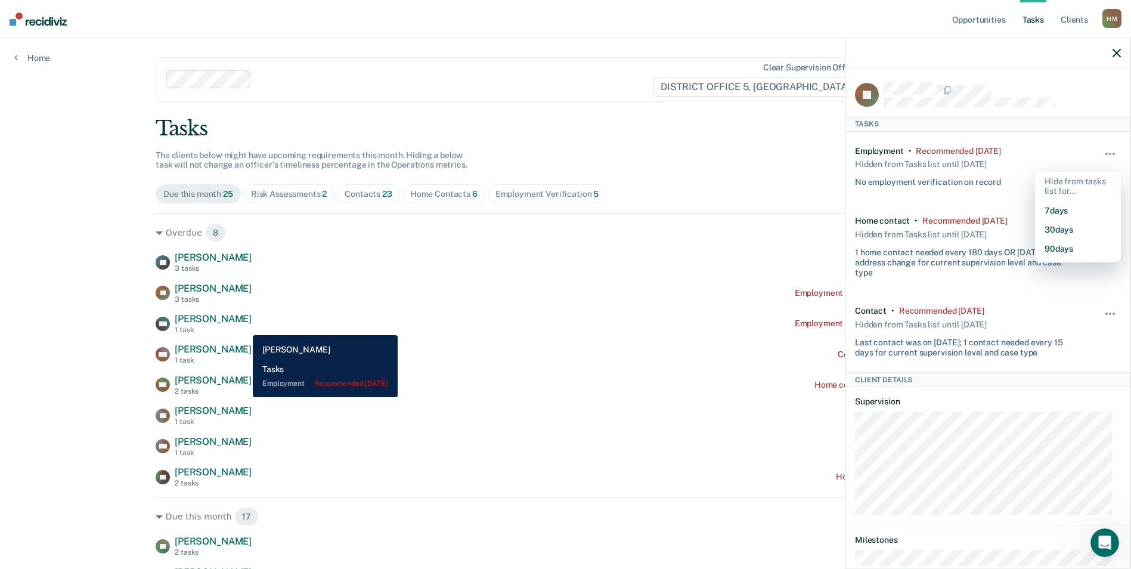
click at [244, 326] on div "MA [PERSON_NAME] 1 task Employment Verification recommended [DATE]" at bounding box center [566, 323] width 820 height 21
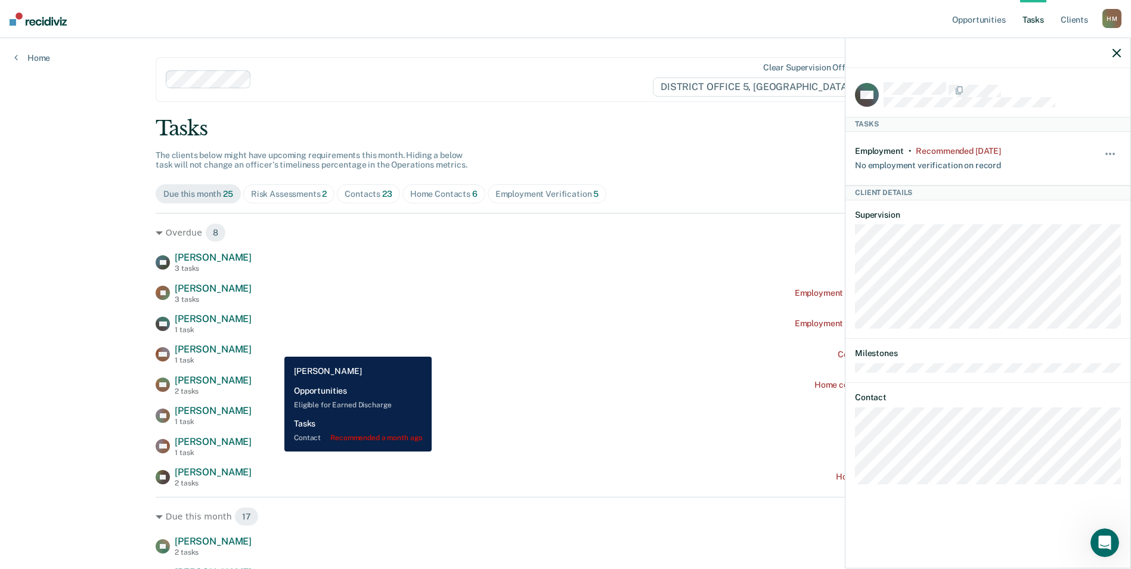
click at [275, 348] on div "NM [PERSON_NAME] 1 task Contact recommended a month ago" at bounding box center [566, 353] width 820 height 21
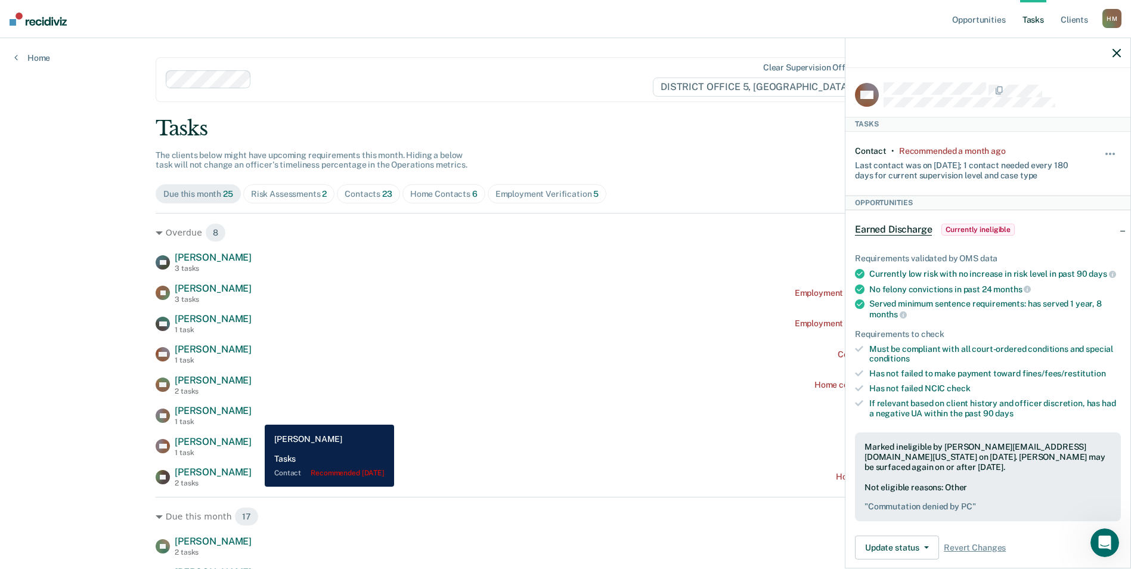
click at [256, 415] on div "CS [PERSON_NAME] 1 task Contact recommended [DATE]" at bounding box center [566, 415] width 820 height 21
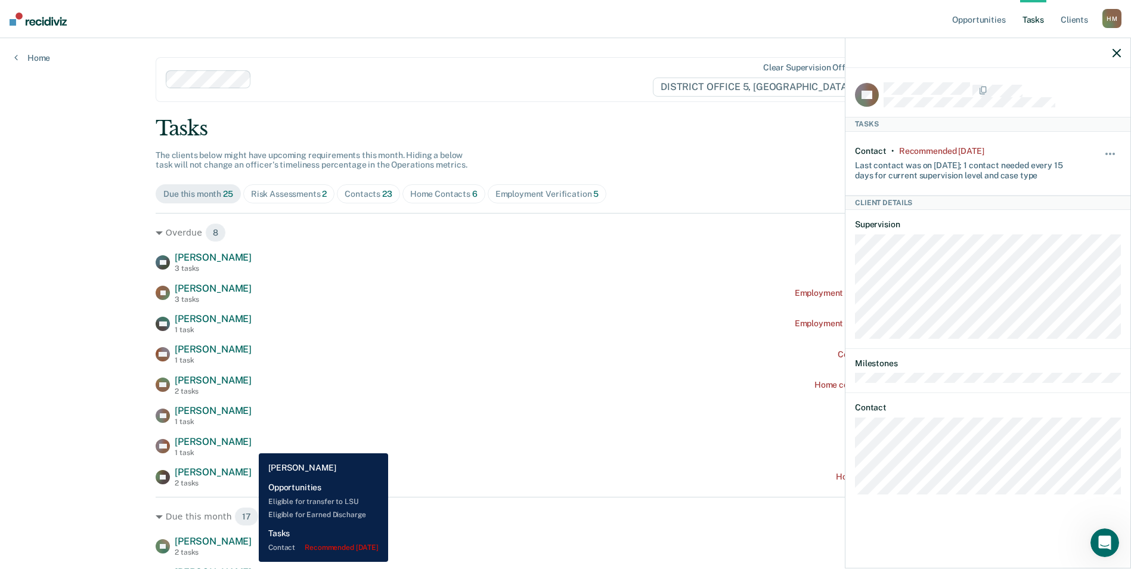
click at [250, 444] on div "MD [PERSON_NAME] 1 task Contact recommended [DATE]" at bounding box center [566, 446] width 820 height 21
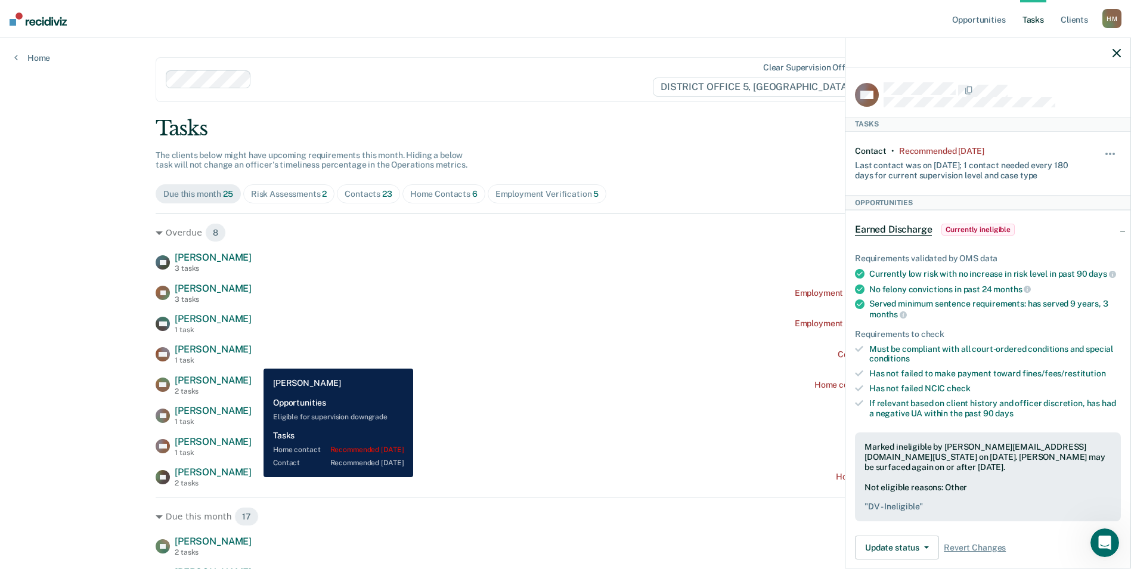
click at [255, 477] on div "AF [PERSON_NAME] 2 tasks Home contact recommended [DATE]" at bounding box center [566, 476] width 820 height 21
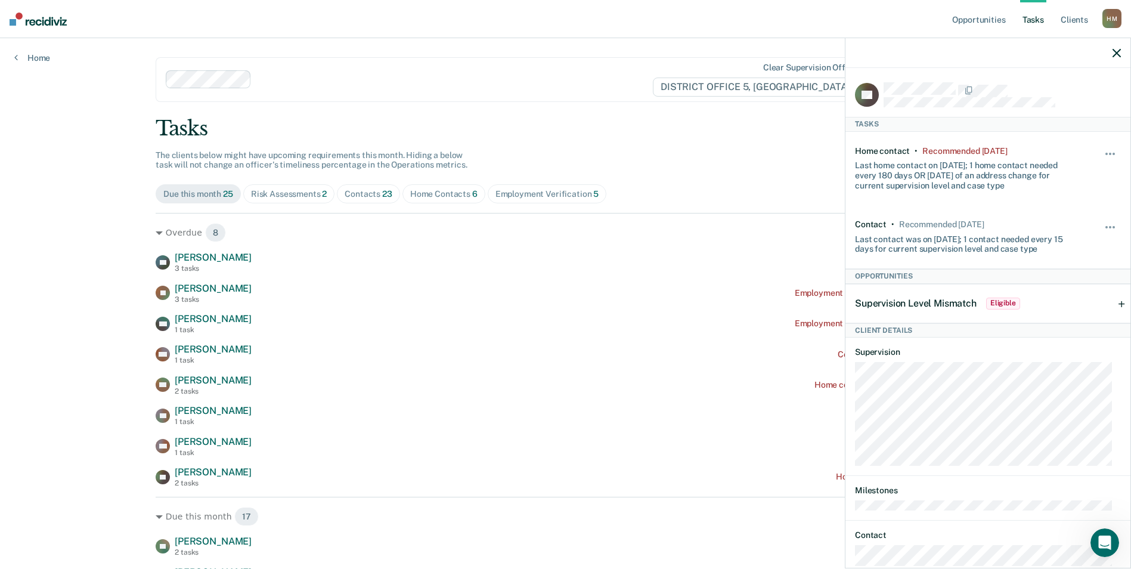
click at [1117, 51] on icon "button" at bounding box center [1116, 53] width 8 height 8
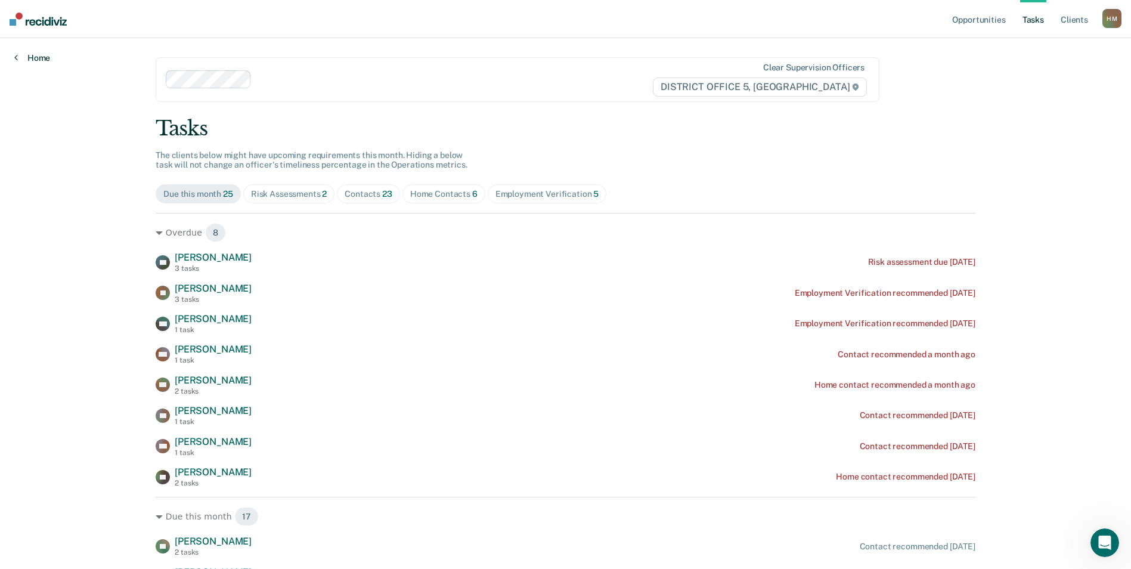
click at [17, 55] on icon at bounding box center [16, 57] width 4 height 10
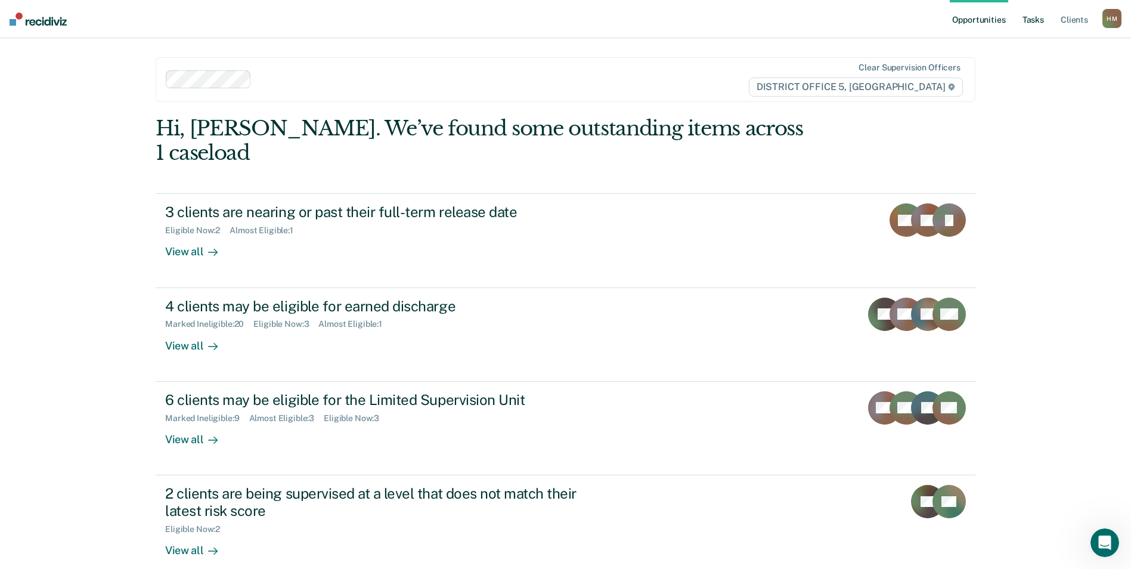
click at [1030, 23] on link "Tasks" at bounding box center [1033, 19] width 26 height 38
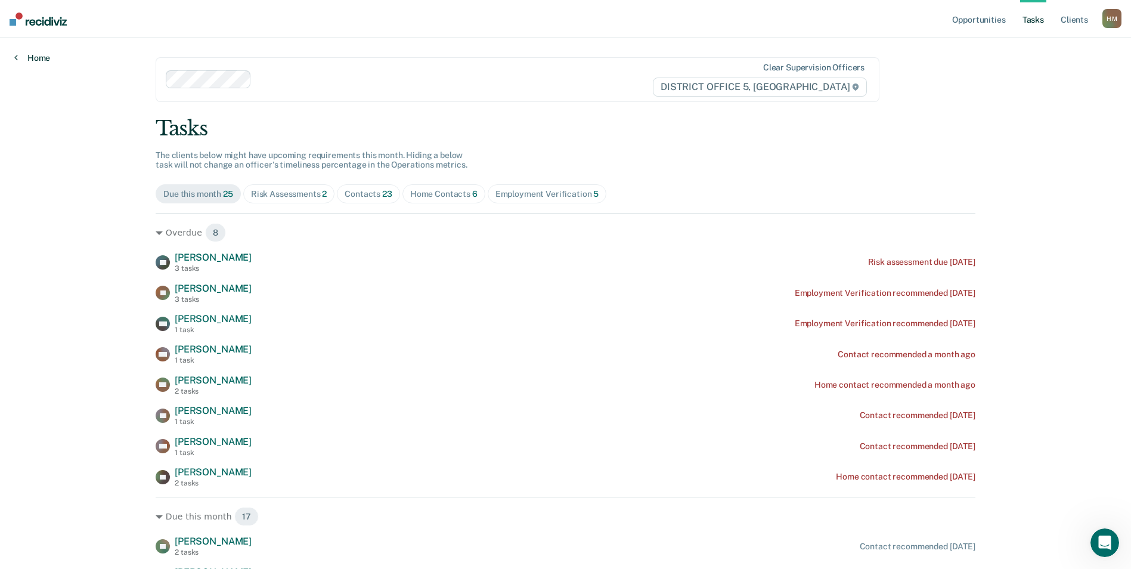
click at [21, 55] on link "Home" at bounding box center [32, 57] width 36 height 11
